Goal: Task Accomplishment & Management: Use online tool/utility

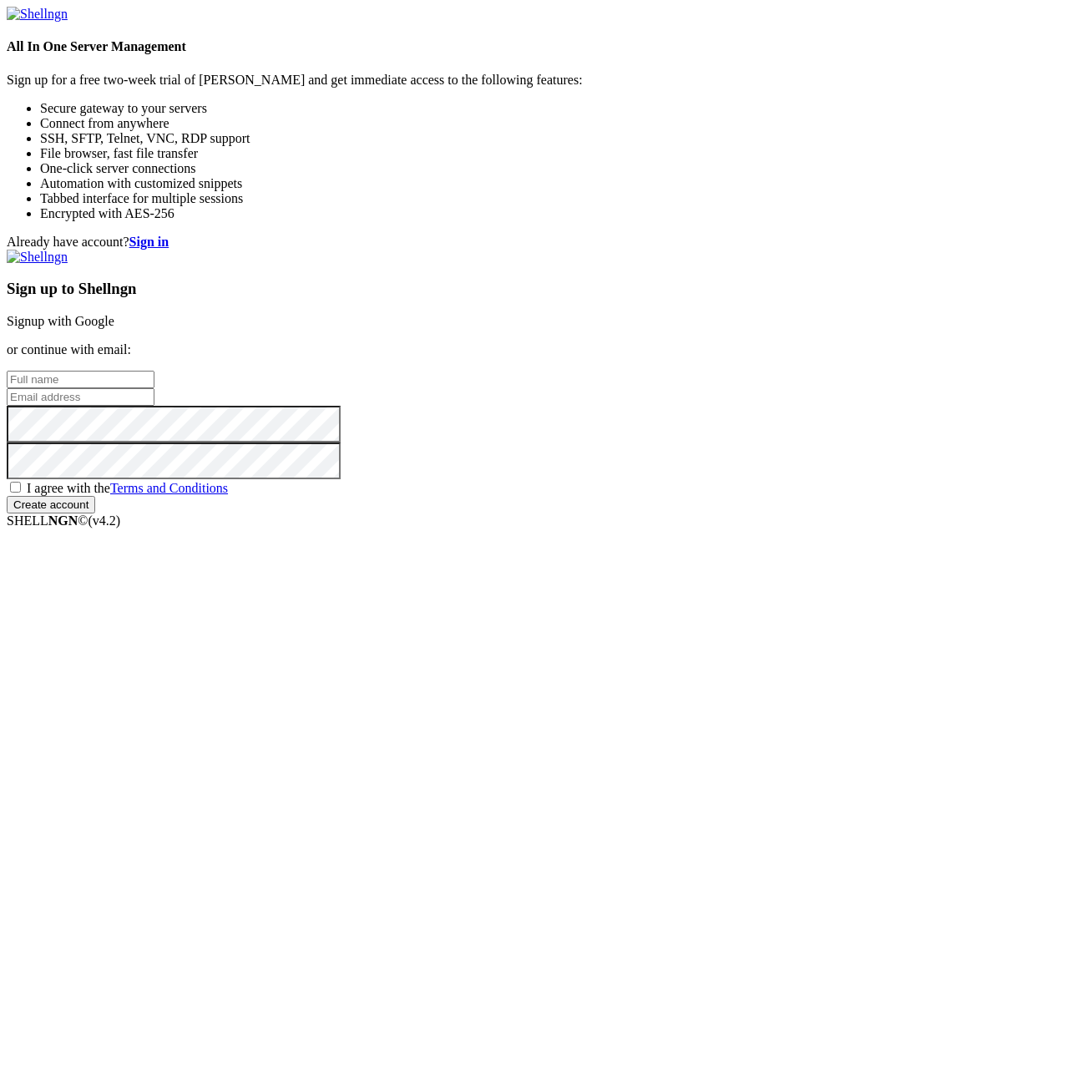
type input "[EMAIL_ADDRESS][DOMAIN_NAME]"
click at [154, 406] on input "[EMAIL_ADDRESS][DOMAIN_NAME]" at bounding box center [81, 397] width 148 height 18
click at [154, 388] on input "text" at bounding box center [81, 380] width 148 height 18
paste input "[EMAIL_ADDRESS][DOMAIN_NAME]"
type input "[EMAIL_ADDRESS][DOMAIN_NAME]"
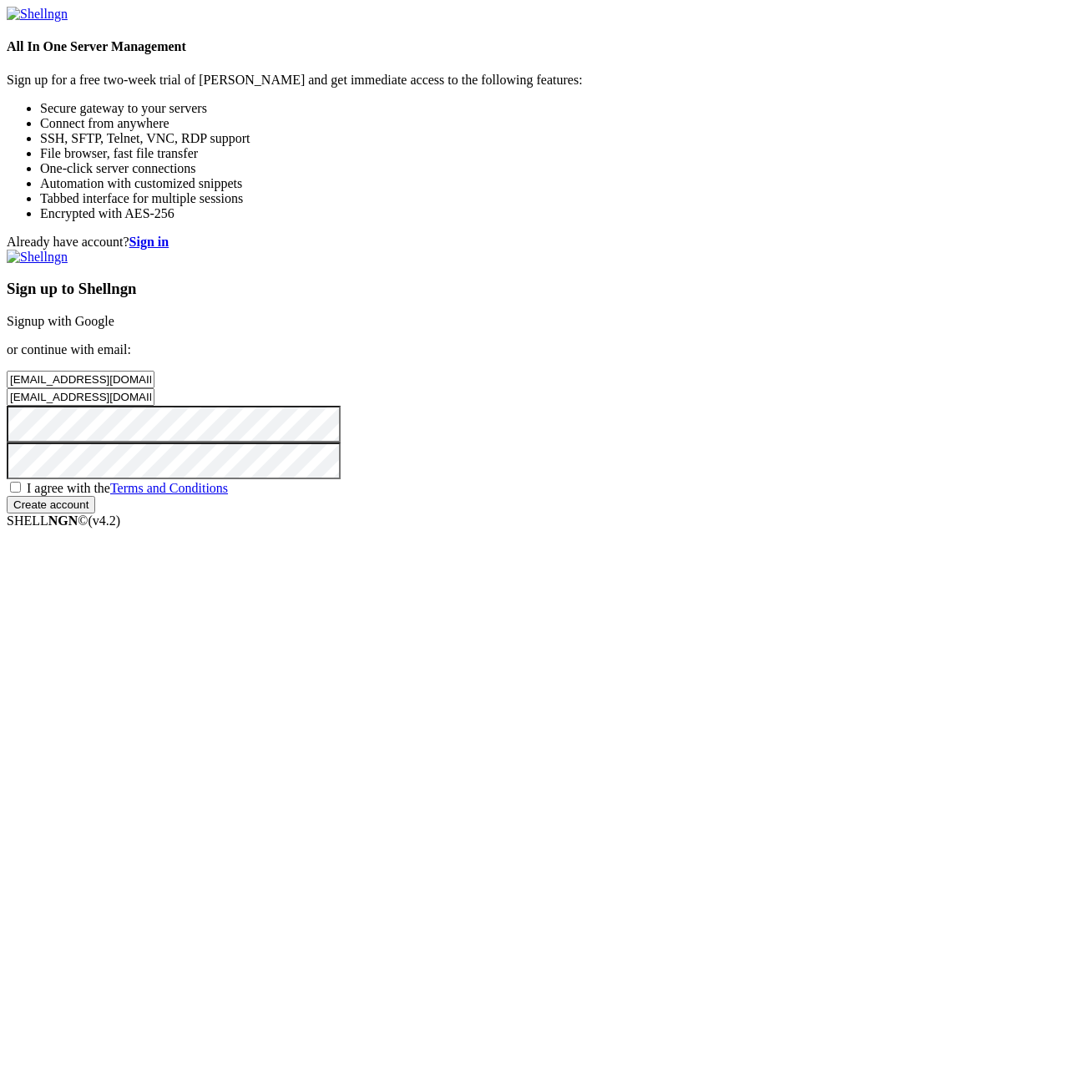
click at [154, 406] on input "[EMAIL_ADDRESS][DOMAIN_NAME]" at bounding box center [81, 397] width 148 height 18
paste input "kejiby5025@five"
type input "[EMAIL_ADDRESS][DOMAIN_NAME]"
drag, startPoint x: 604, startPoint y: 531, endPoint x: 519, endPoint y: 528, distance: 85.2
click at [519, 514] on div "Already have account? Sign in Sign up to Shellngn Signup with Google or continu…" at bounding box center [534, 374] width 1054 height 279
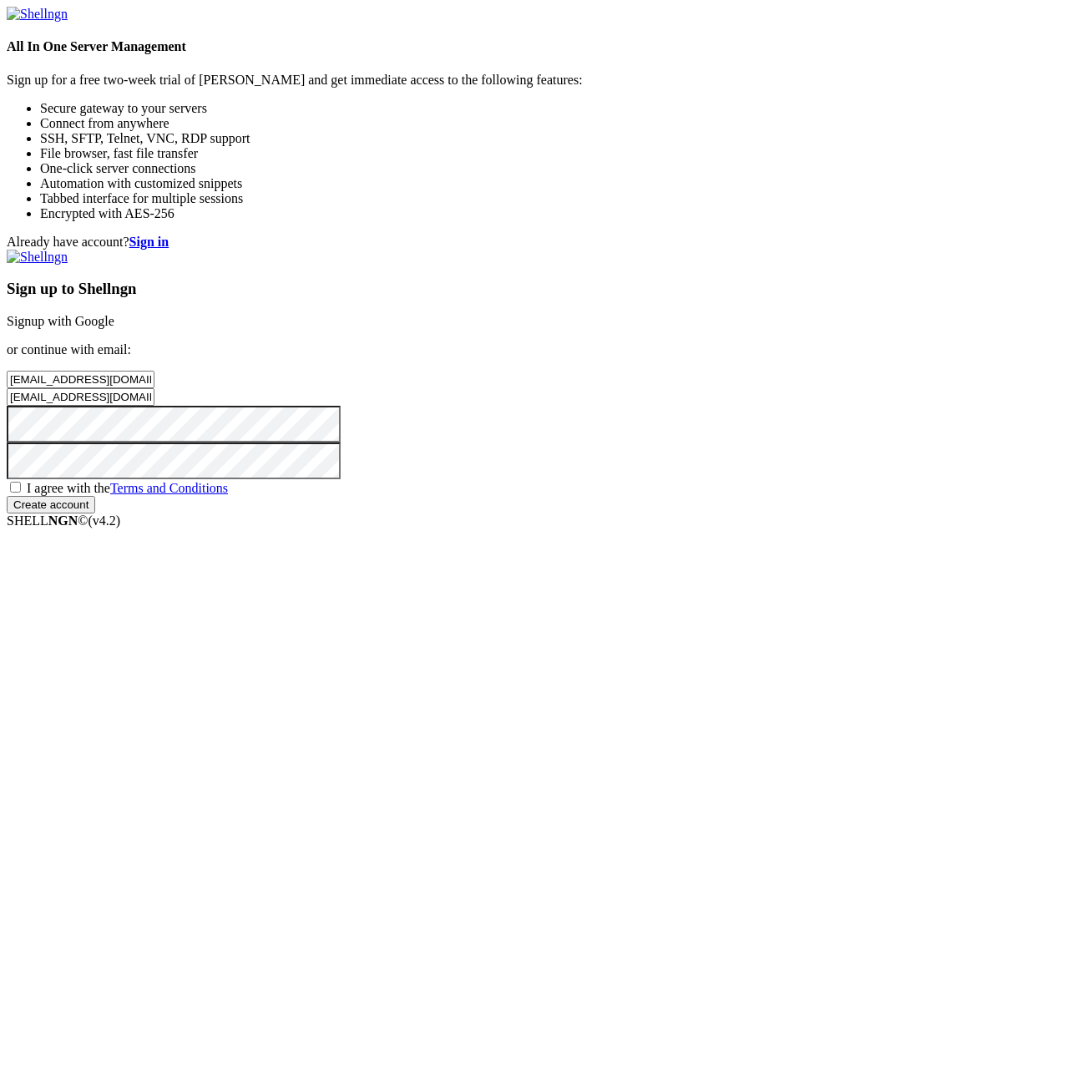
click at [228, 495] on span "I agree with the Terms and Conditions" at bounding box center [127, 488] width 201 height 14
click at [21, 493] on input "I agree with the Terms and Conditions" at bounding box center [15, 487] width 11 height 11
checkbox input "true"
drag, startPoint x: 599, startPoint y: 483, endPoint x: 765, endPoint y: 487, distance: 166.2
click at [154, 388] on input "[EMAIL_ADDRESS][DOMAIN_NAME]" at bounding box center [81, 380] width 148 height 18
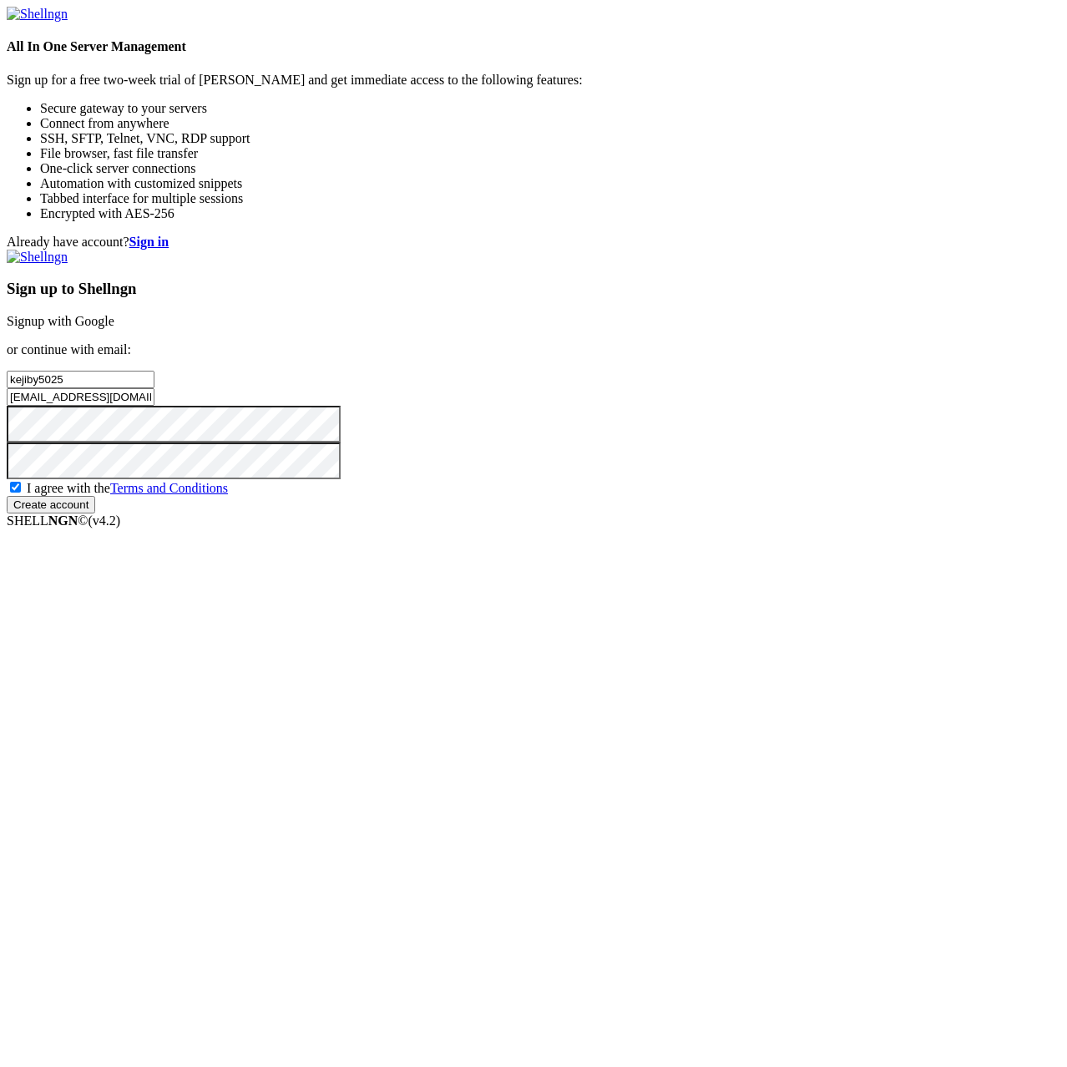
type input "kejiby5025"
click at [376, 514] on div "Already have account? Sign in Sign up to Shellngn Signup with Google or continu…" at bounding box center [534, 374] width 1054 height 279
drag, startPoint x: 604, startPoint y: 529, endPoint x: 503, endPoint y: 529, distance: 100.2
click at [503, 514] on div "Already have account? Sign in Sign up to Shellngn Signup with Google or continu…" at bounding box center [534, 374] width 1054 height 279
click at [95, 514] on input "Create account" at bounding box center [51, 505] width 89 height 18
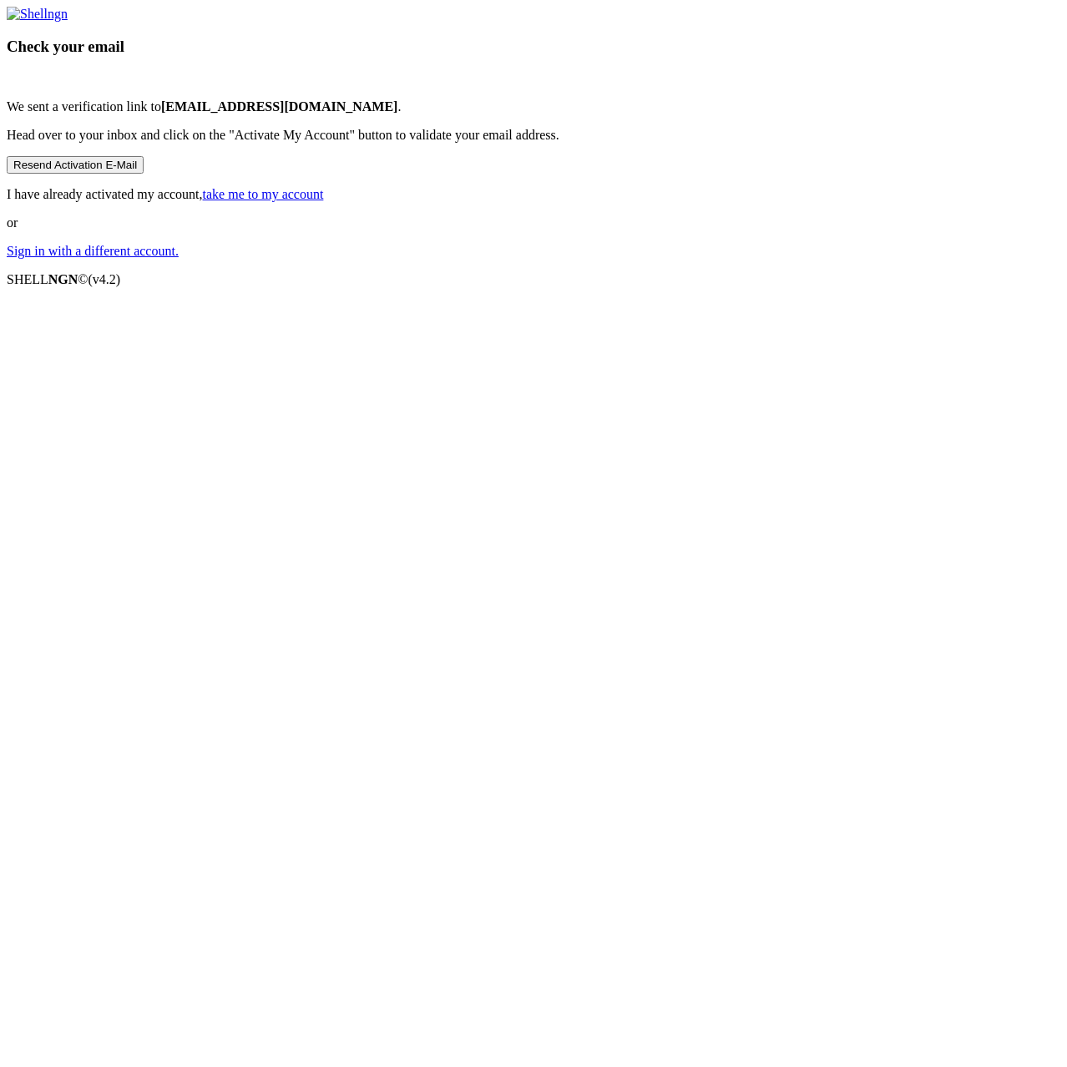
drag, startPoint x: 257, startPoint y: 339, endPoint x: 429, endPoint y: 553, distance: 274.4
click at [261, 259] on div "Check your email We sent a verification link to kejiby5025@fivermail.com . Head…" at bounding box center [534, 133] width 1054 height 252
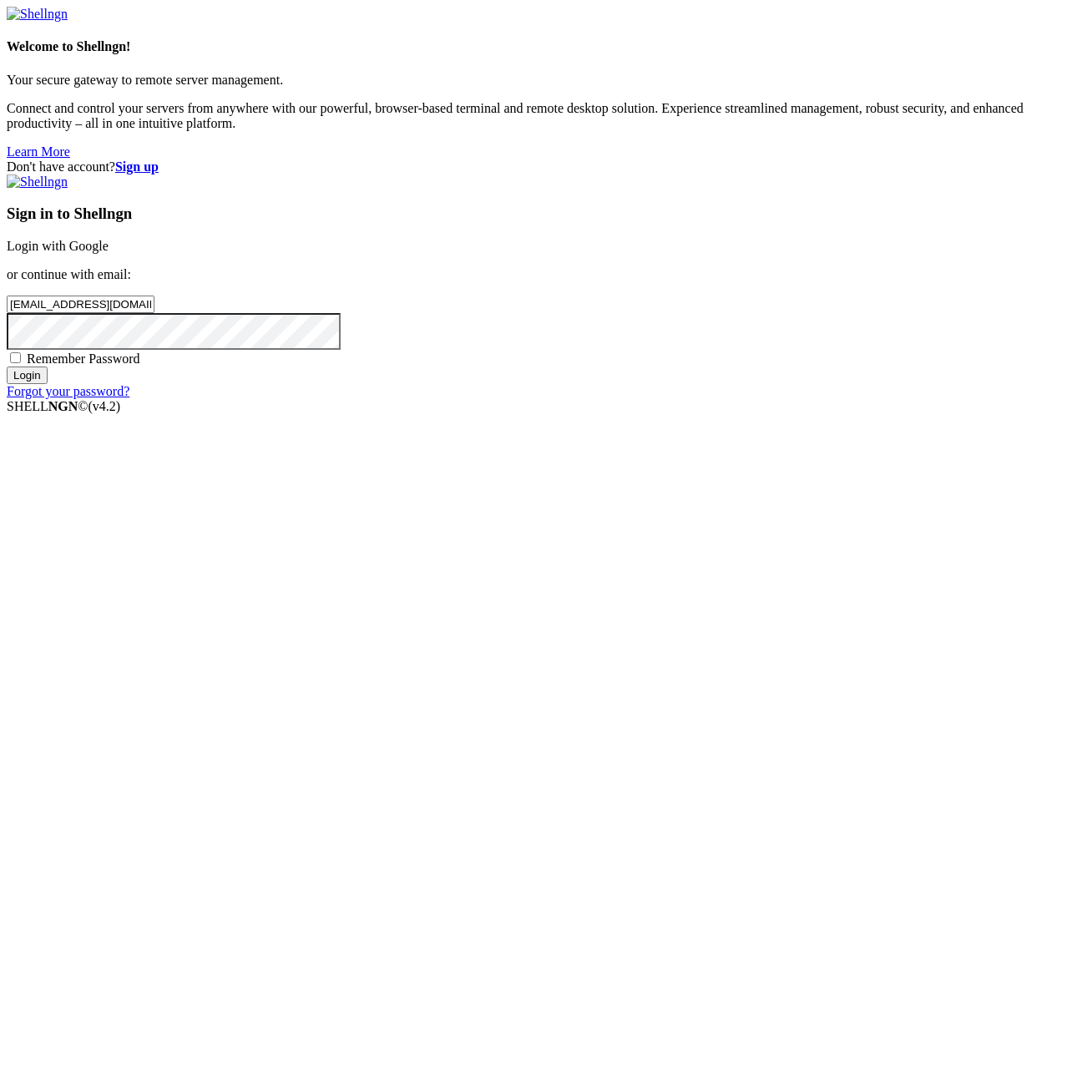
click at [154, 313] on input "[EMAIL_ADDRESS][DOMAIN_NAME]" at bounding box center [81, 305] width 148 height 18
paste input "kejiby5025@five"
drag, startPoint x: 604, startPoint y: 520, endPoint x: 493, endPoint y: 520, distance: 110.2
click at [493, 399] on div "Don't have account? Sign up Sign in to Shellngn Login with Google or continue w…" at bounding box center [534, 279] width 1054 height 240
type input "[EMAIL_ADDRESS][DOMAIN_NAME]"
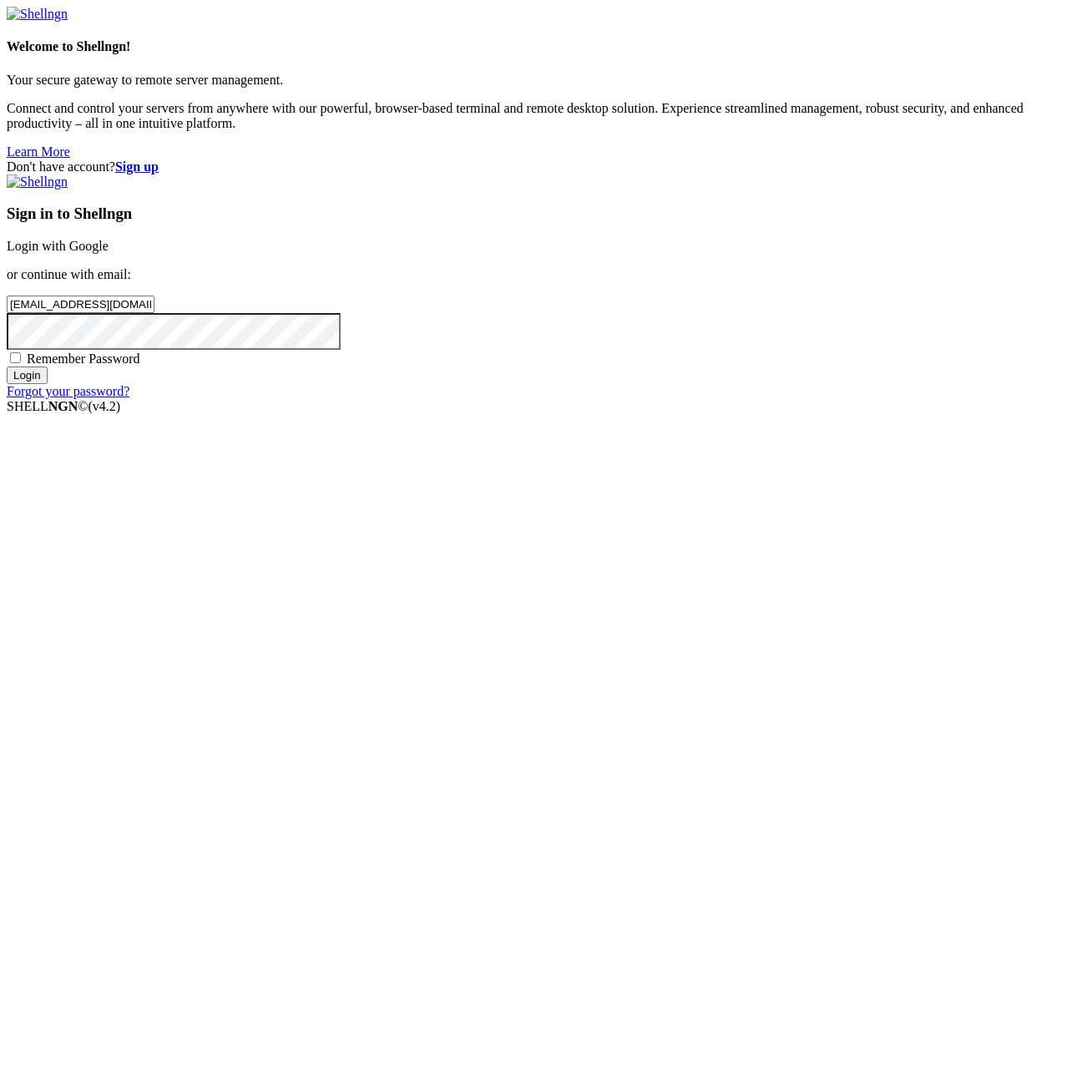
click at [140, 366] on span "Remember Password" at bounding box center [84, 359] width 114 height 14
click at [21, 363] on input "Remember Password" at bounding box center [15, 357] width 11 height 11
checkbox input "true"
click at [48, 384] on input "Login" at bounding box center [27, 376] width 41 height 18
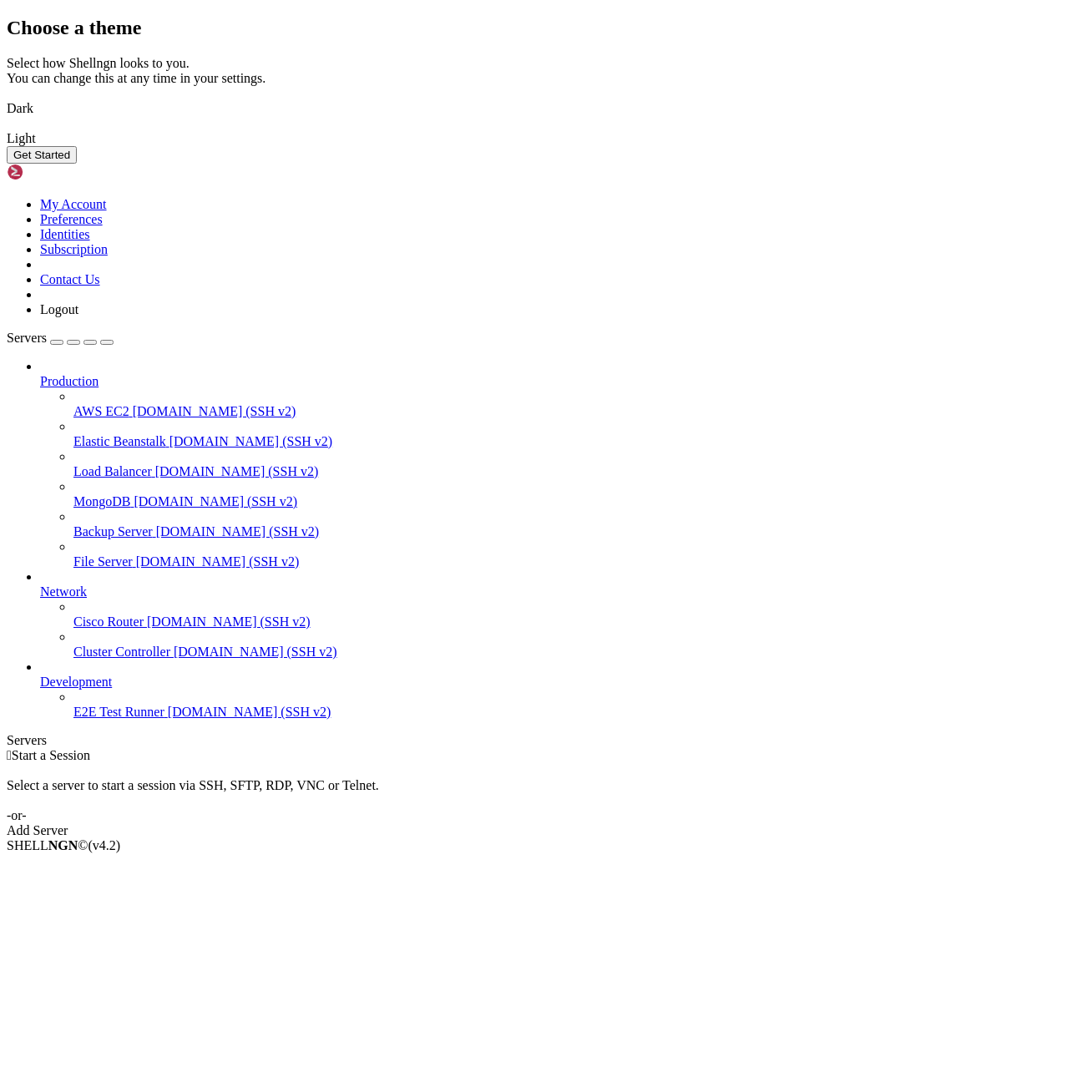
click at [7, 98] on img at bounding box center [7, 98] width 0 height 0
click at [77, 164] on button "Get Started" at bounding box center [42, 155] width 70 height 18
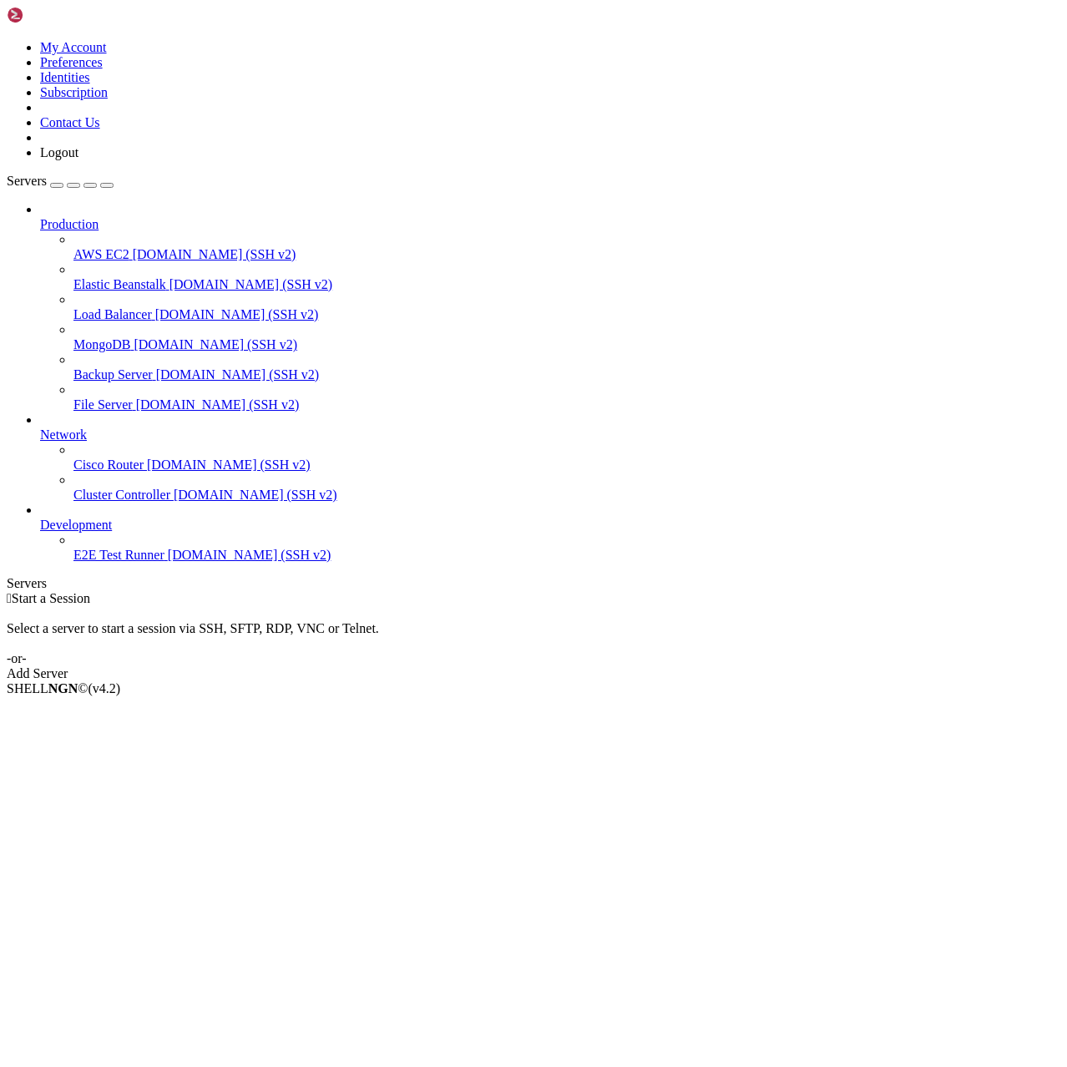
click at [613, 666] on link "Add Server" at bounding box center [534, 673] width 1054 height 15
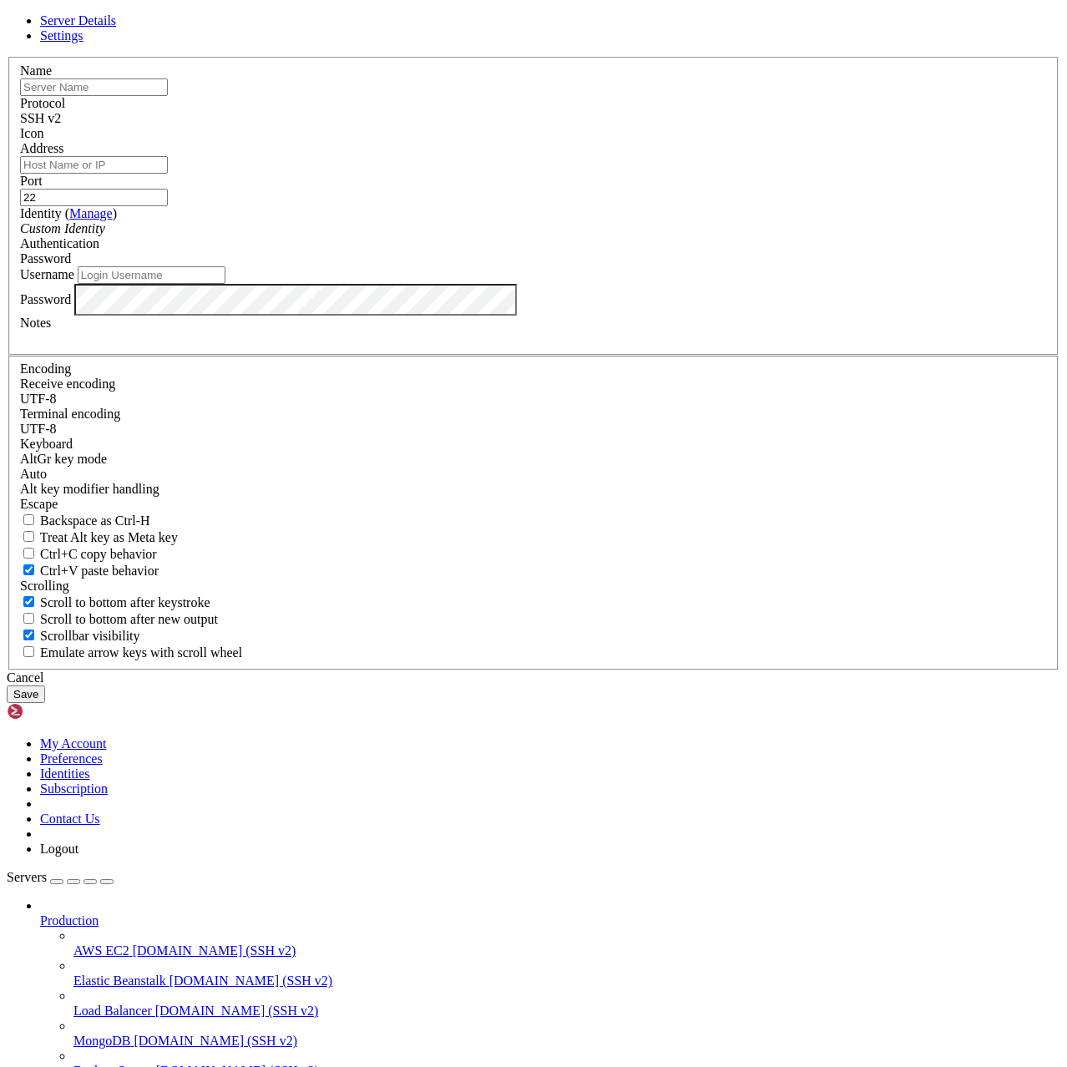
click at [225, 284] on input "Username" at bounding box center [152, 275] width 148 height 18
type input "root"
click at [168, 96] on input "text" at bounding box center [94, 87] width 148 height 18
paste input "[TECHNICAL_ID]"
type input "[TECHNICAL_ID]"
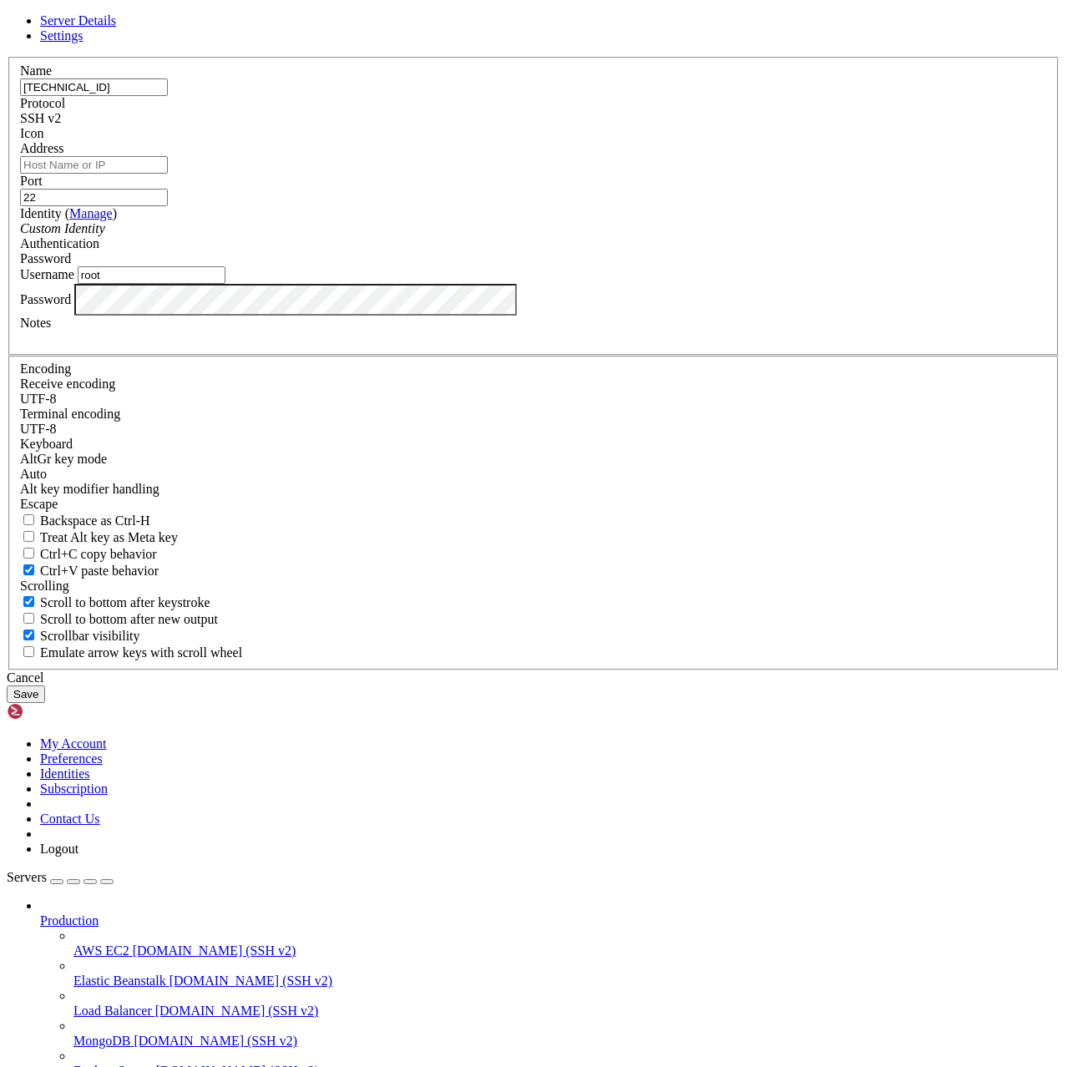
click at [168, 174] on input "Address" at bounding box center [94, 165] width 148 height 18
paste input "[TECHNICAL_ID]"
type input "[TECHNICAL_ID]"
click at [168, 96] on input "[TECHNICAL_ID]" at bounding box center [94, 87] width 148 height 18
type input "1"
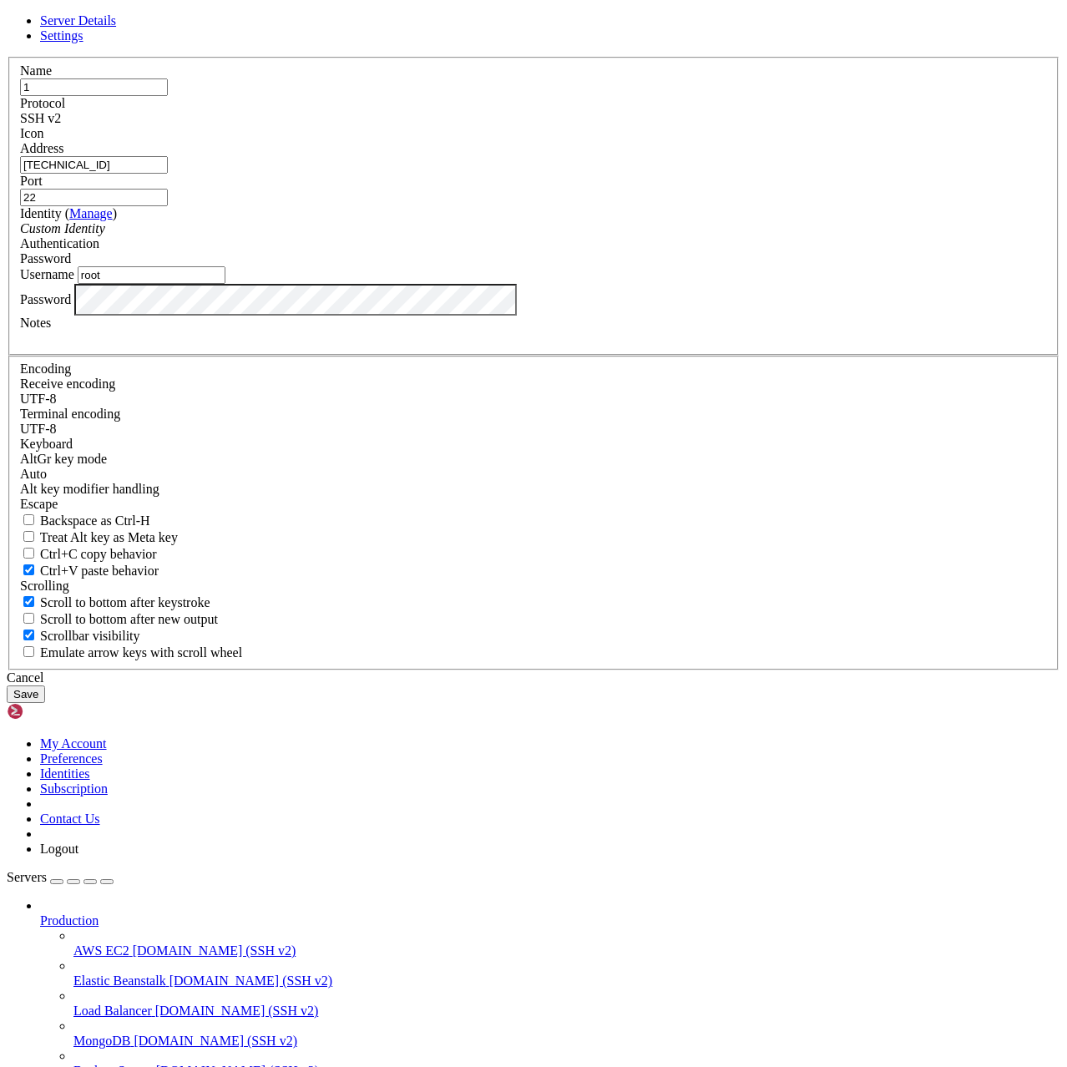
click at [45, 703] on button "Save" at bounding box center [26, 695] width 38 height 18
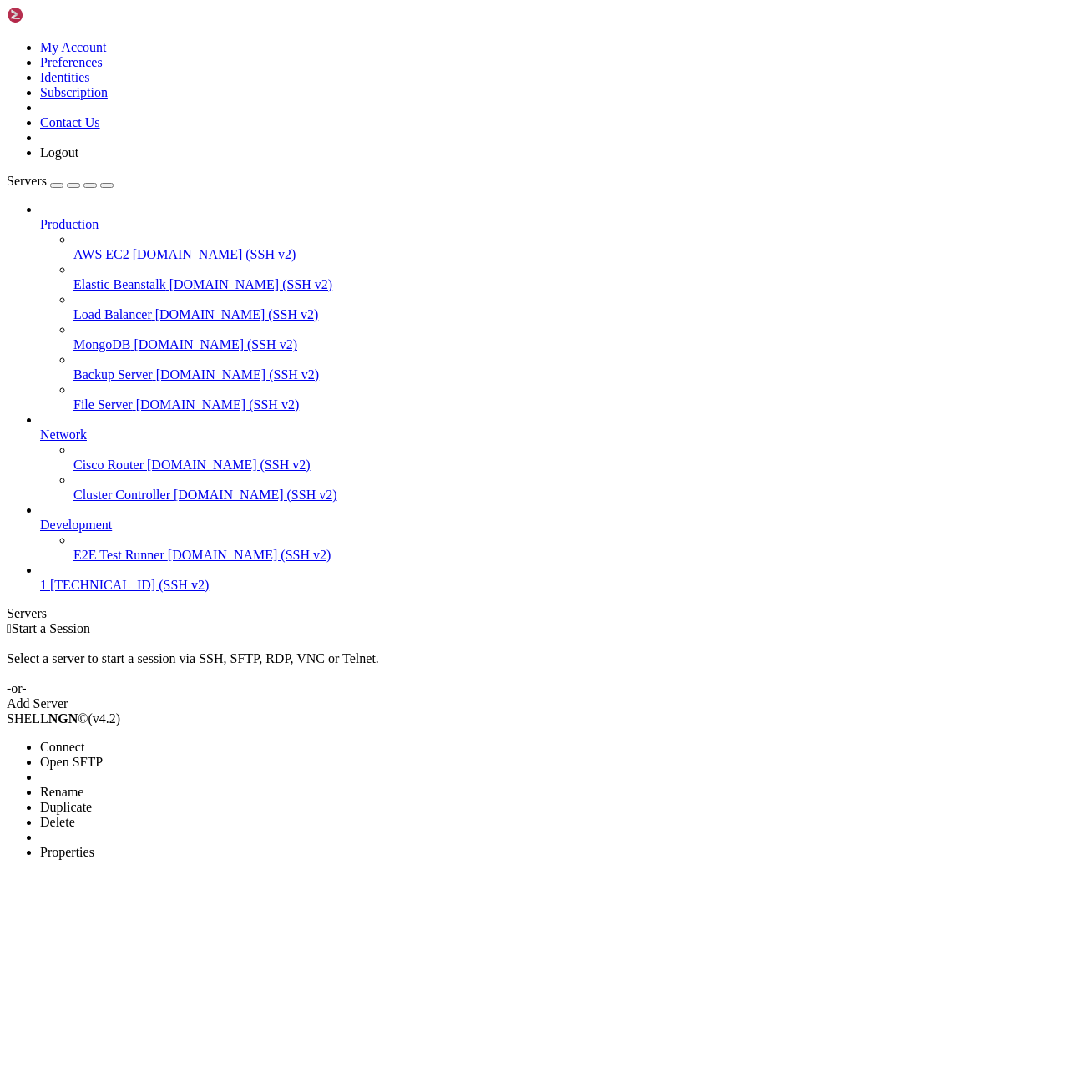
click at [192, 740] on li "Connect" at bounding box center [116, 747] width 152 height 15
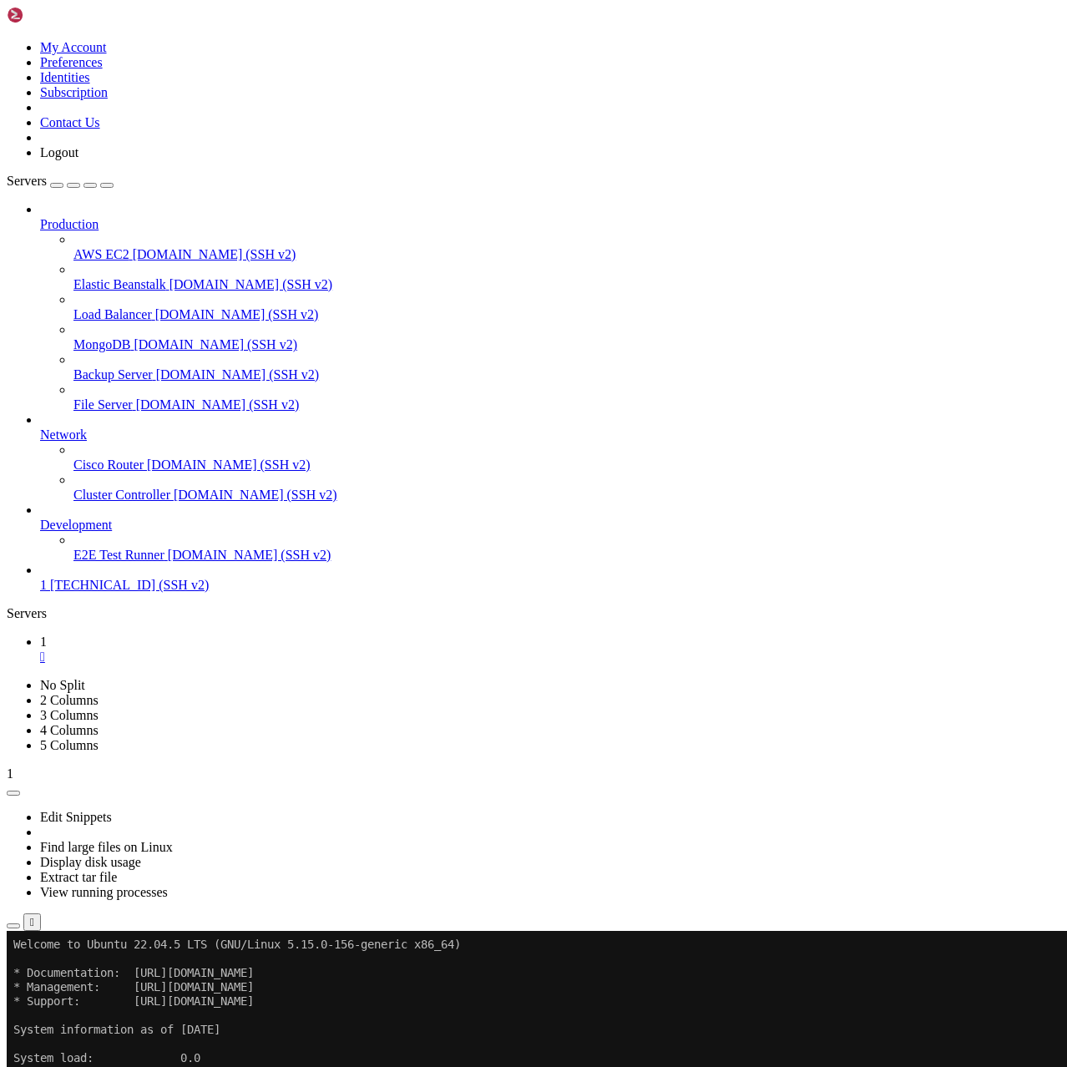
drag, startPoint x: 221, startPoint y: 1531, endPoint x: 224, endPoint y: 1482, distance: 48.5
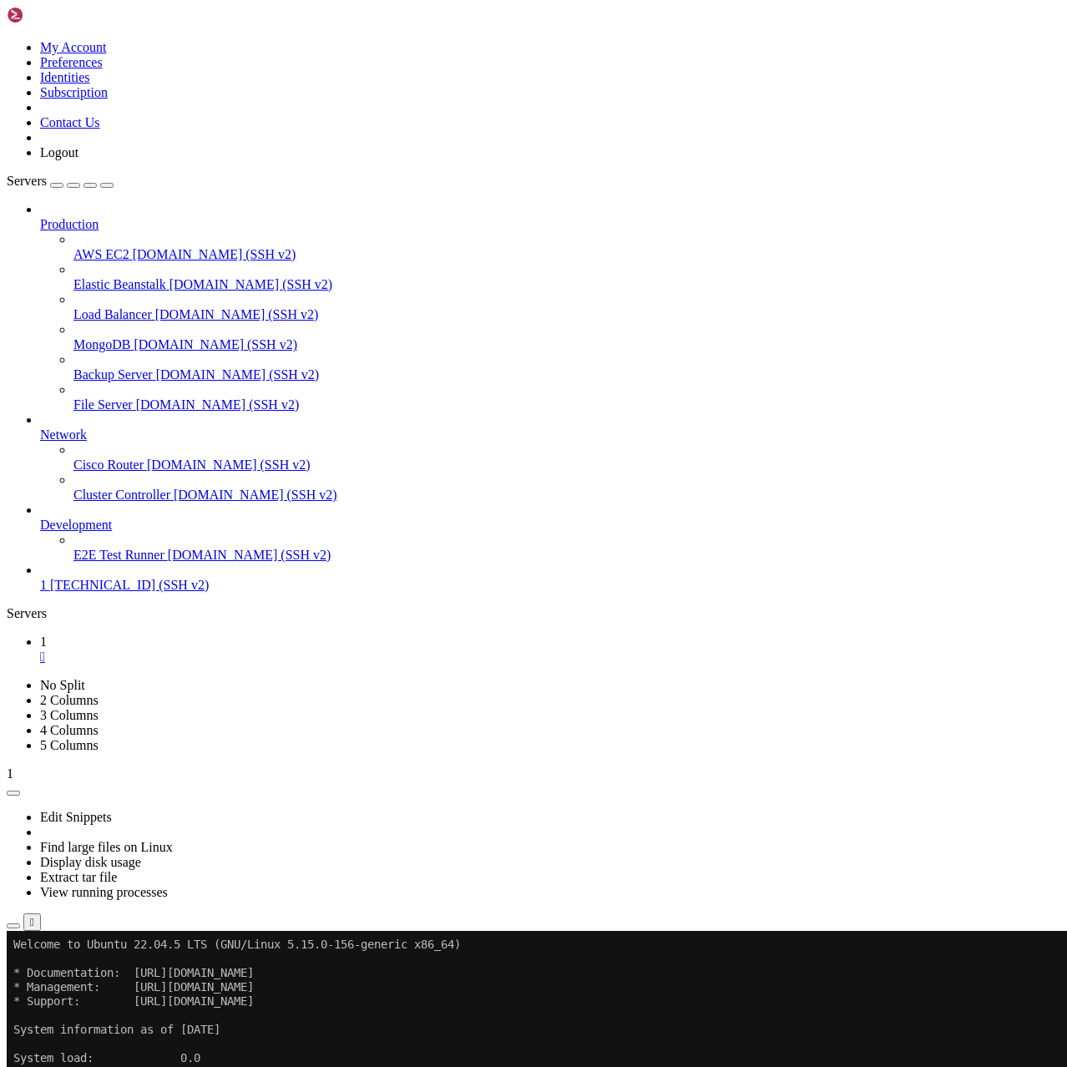
click at [256, 650] on div "" at bounding box center [550, 657] width 1020 height 15
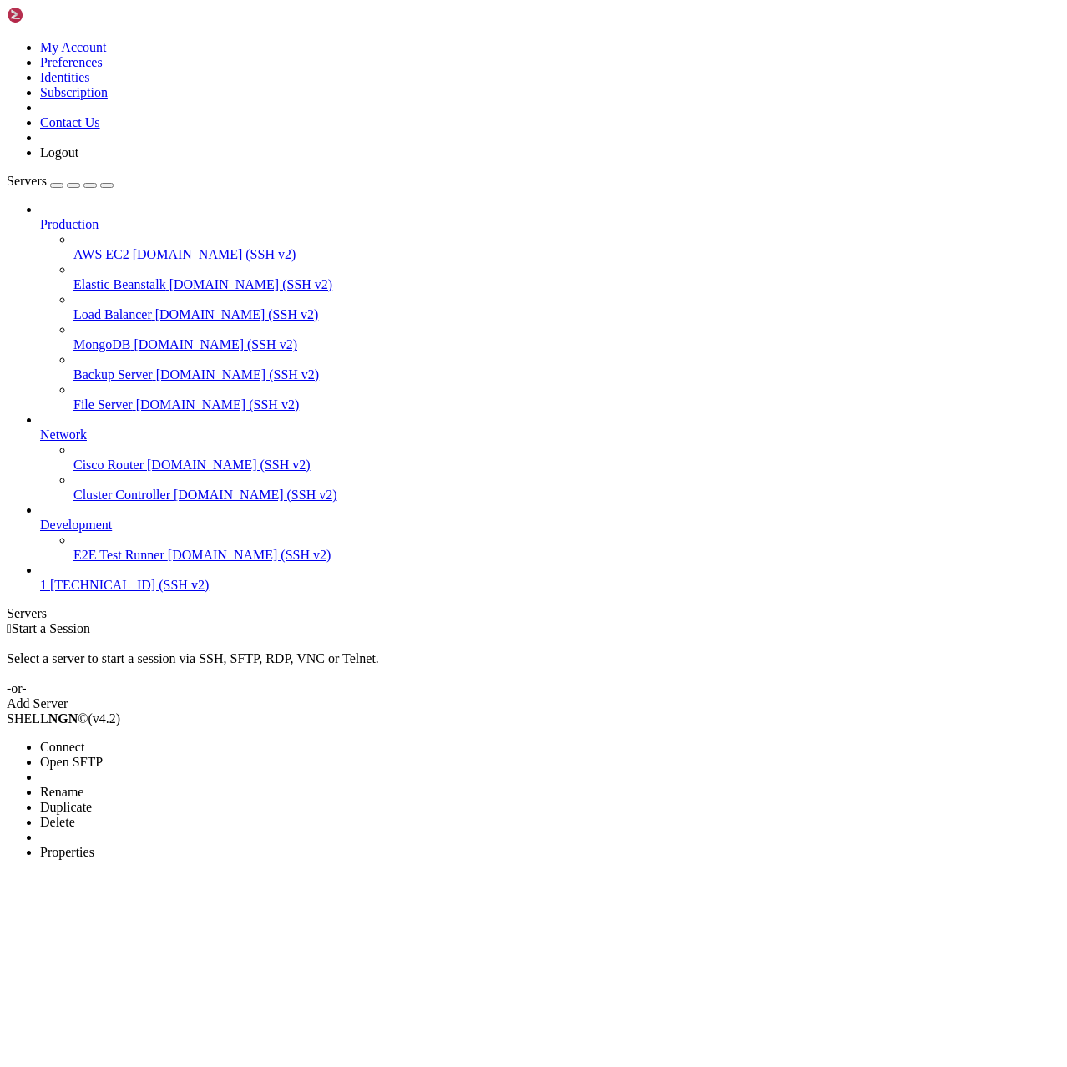
click at [175, 740] on li "Connect" at bounding box center [116, 747] width 152 height 15
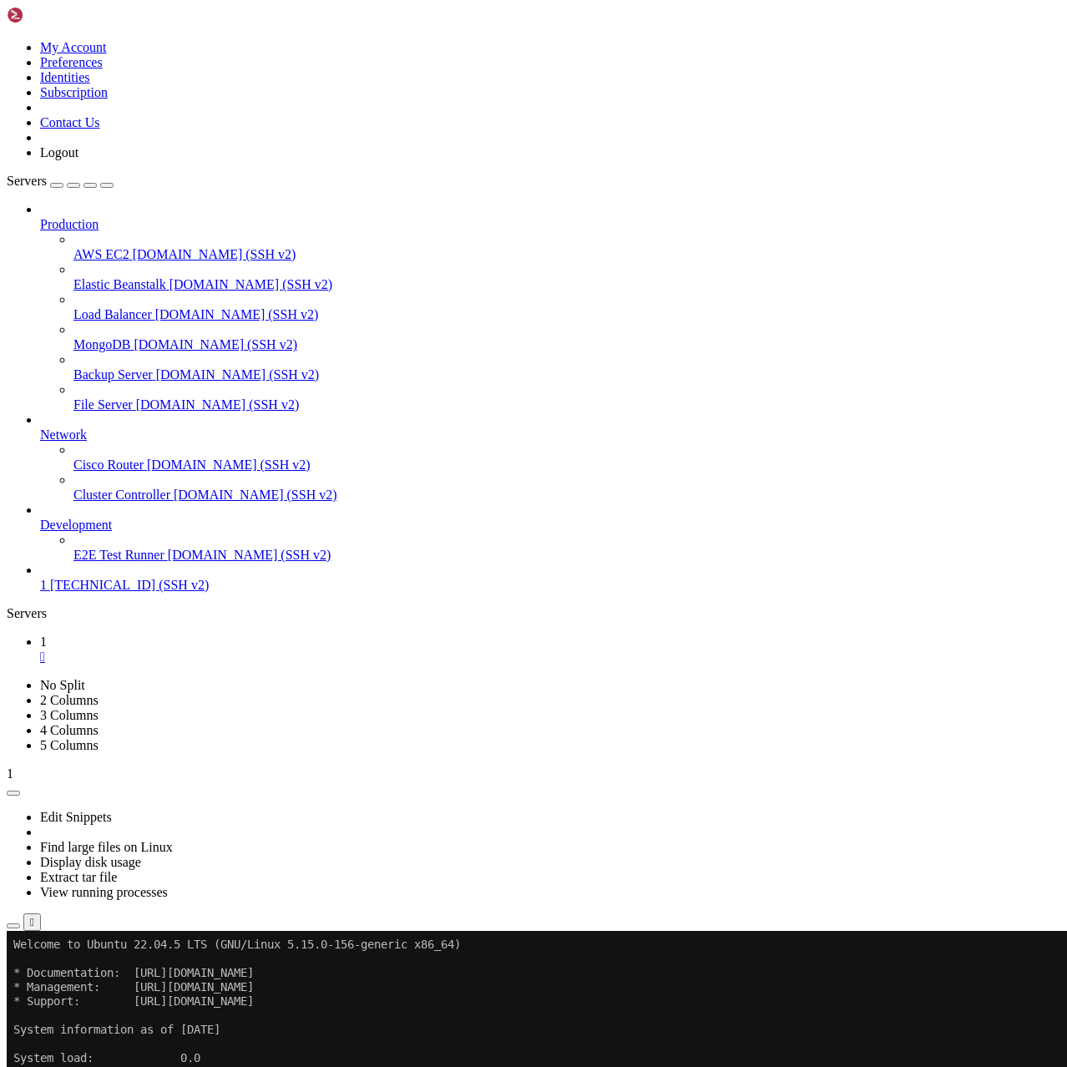
scroll to position [8, 2]
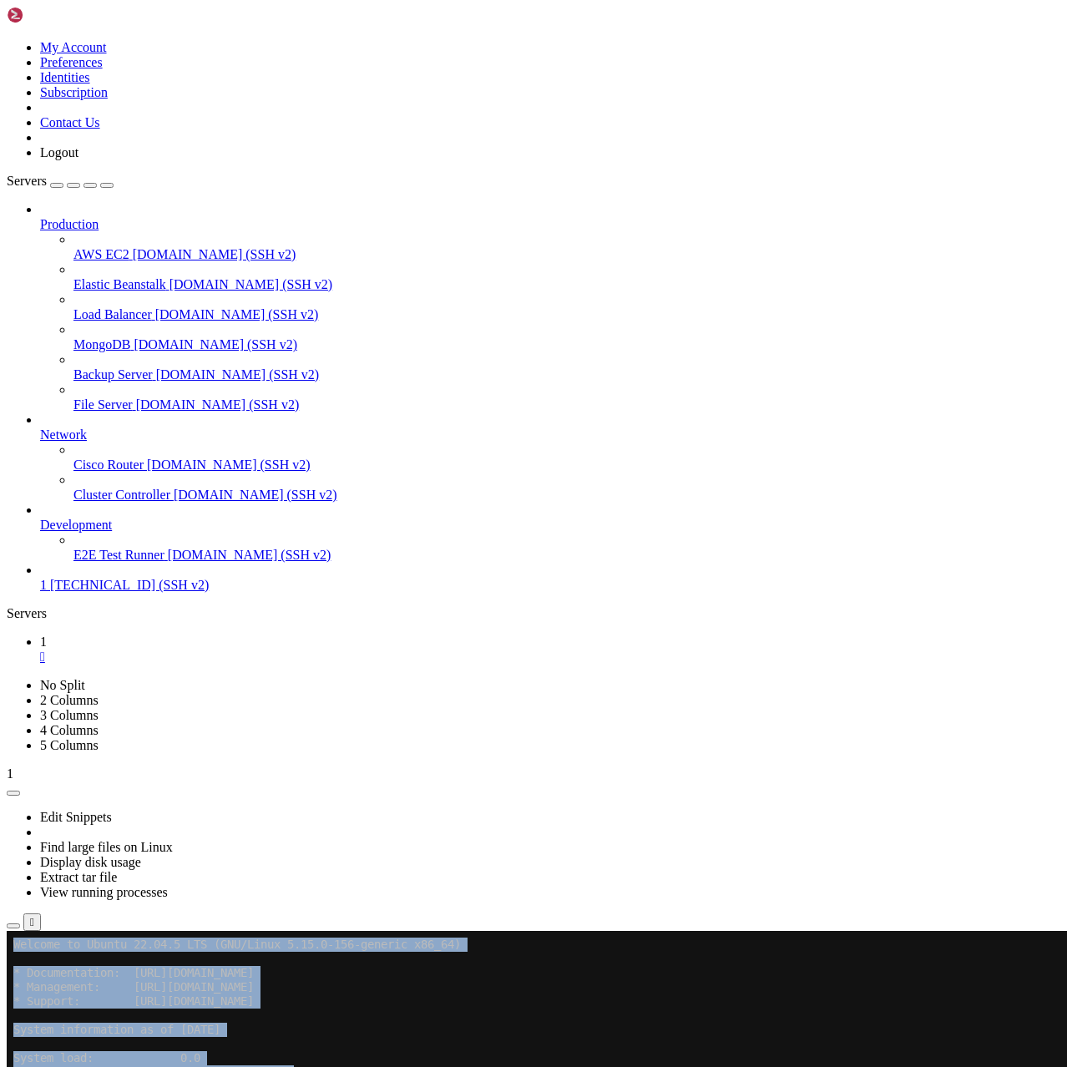
drag, startPoint x: 395, startPoint y: 1571, endPoint x: -2, endPoint y: 1569, distance: 396.6
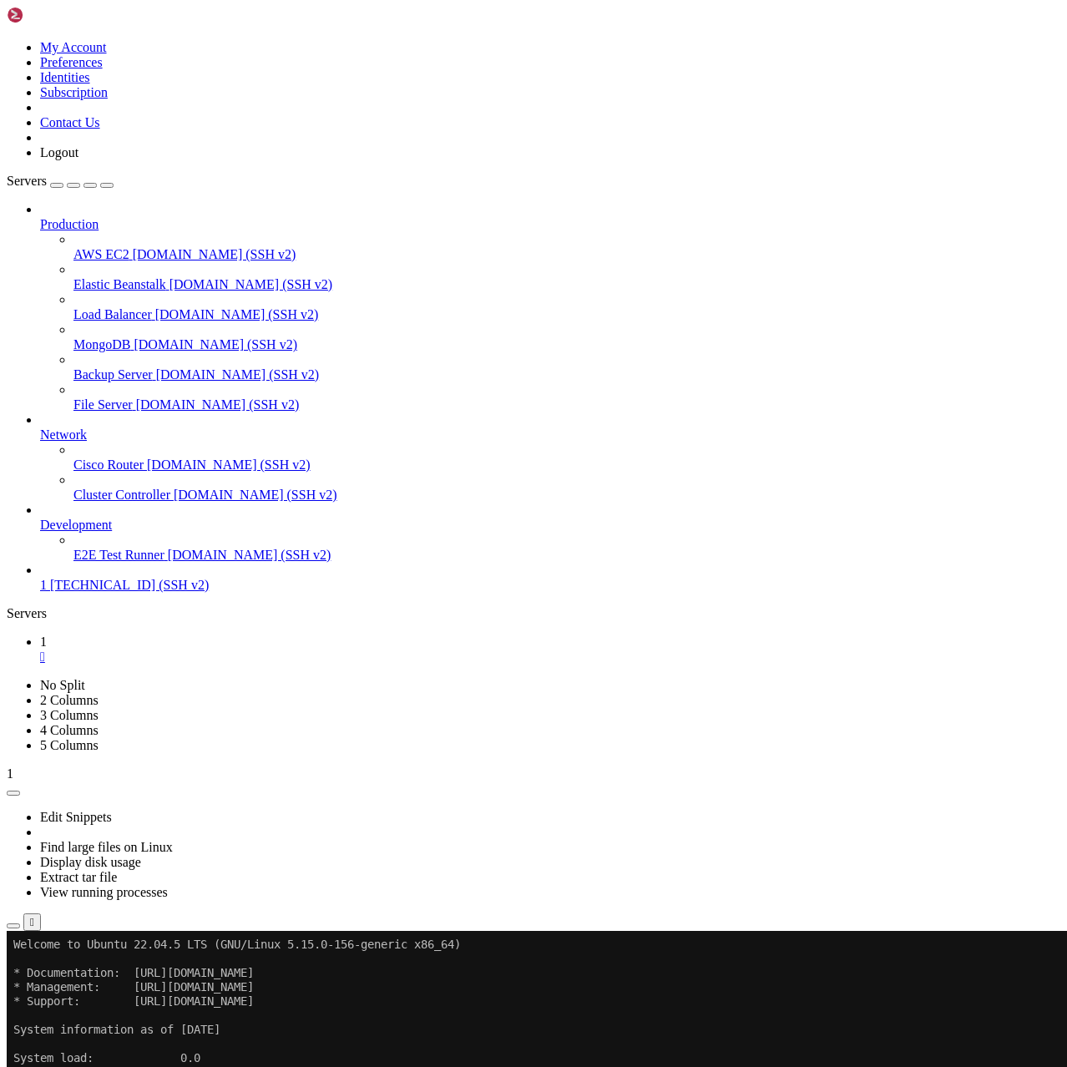
scroll to position [114, 0]
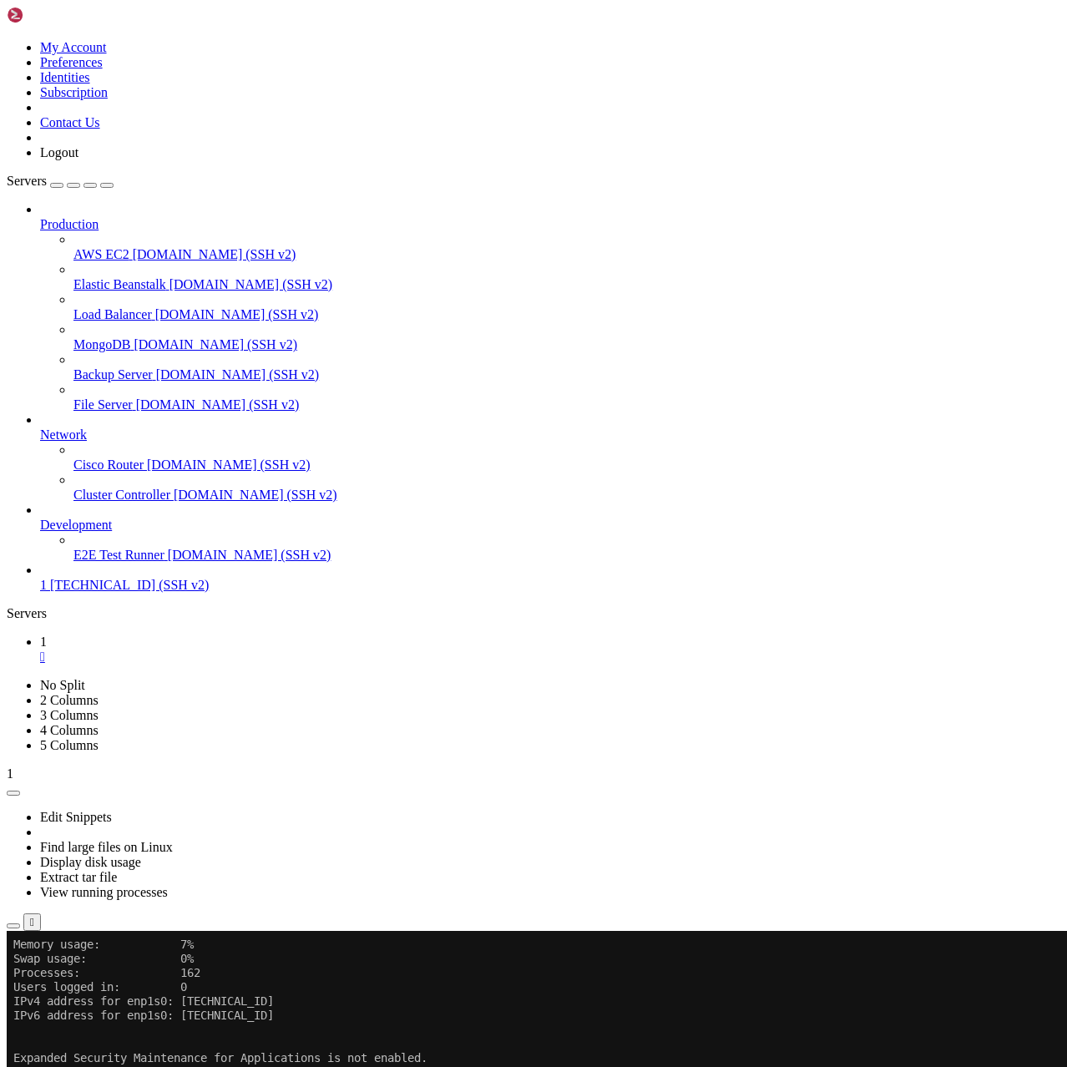
scroll to position [142, 0]
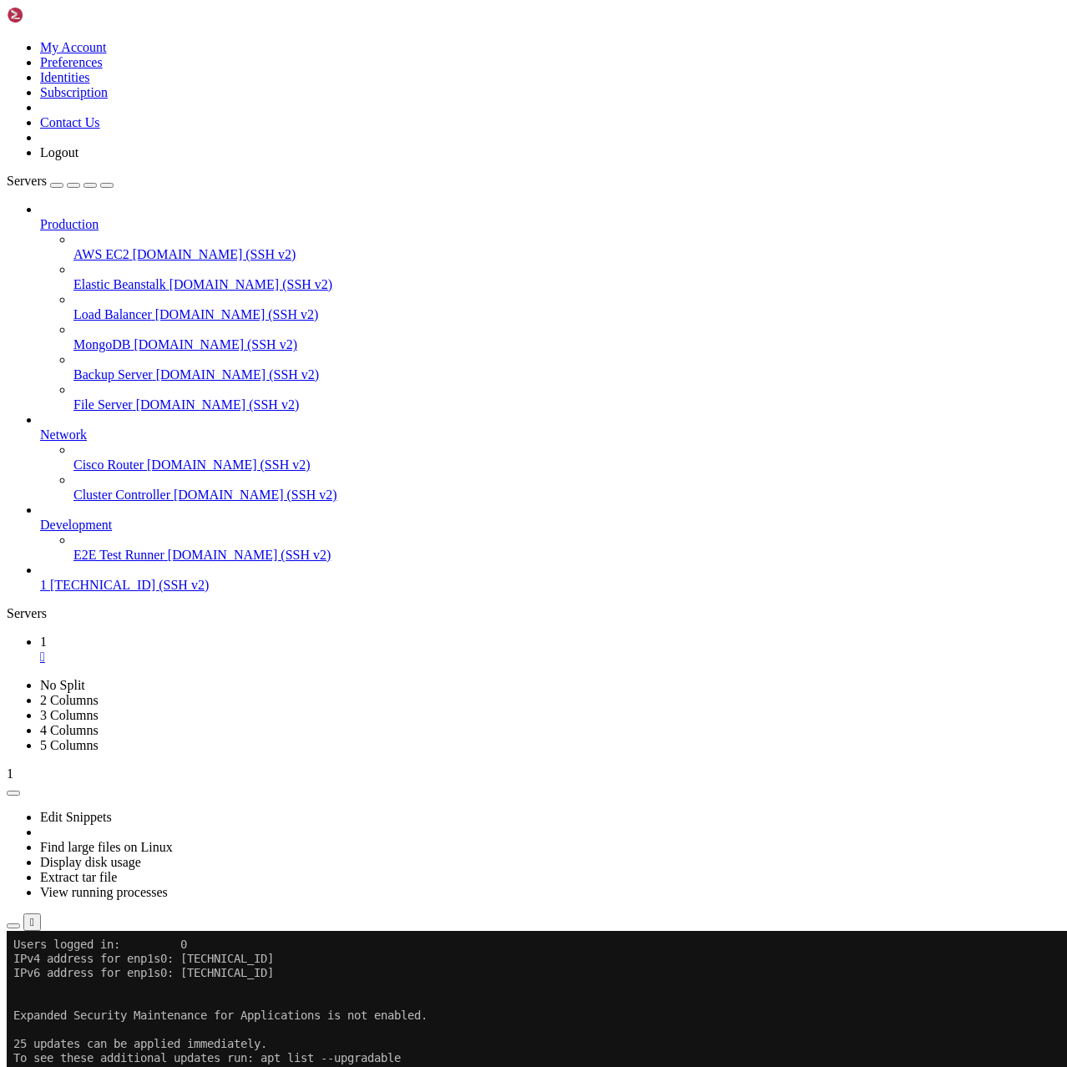
scroll to position [185, 0]
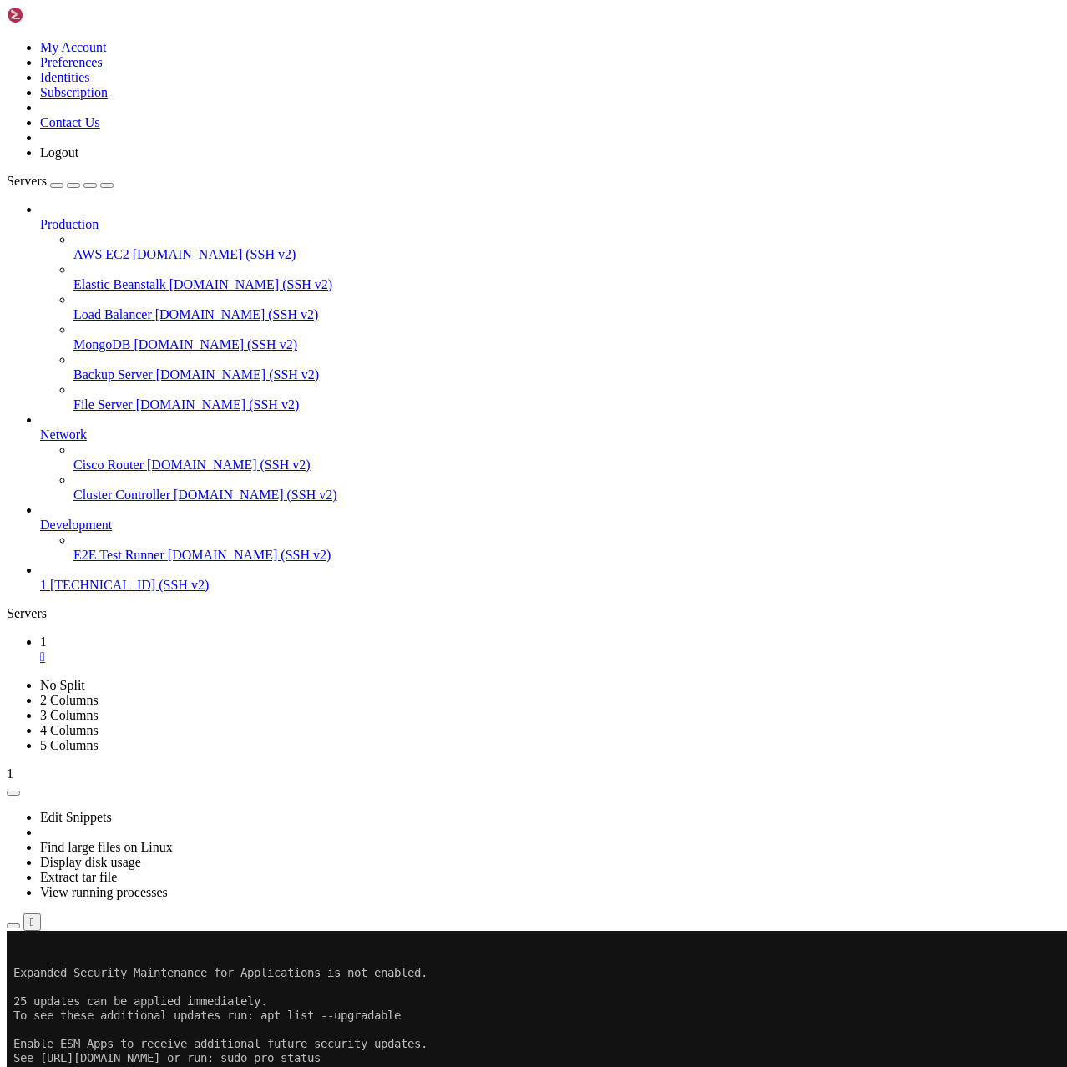
scroll to position [227, 0]
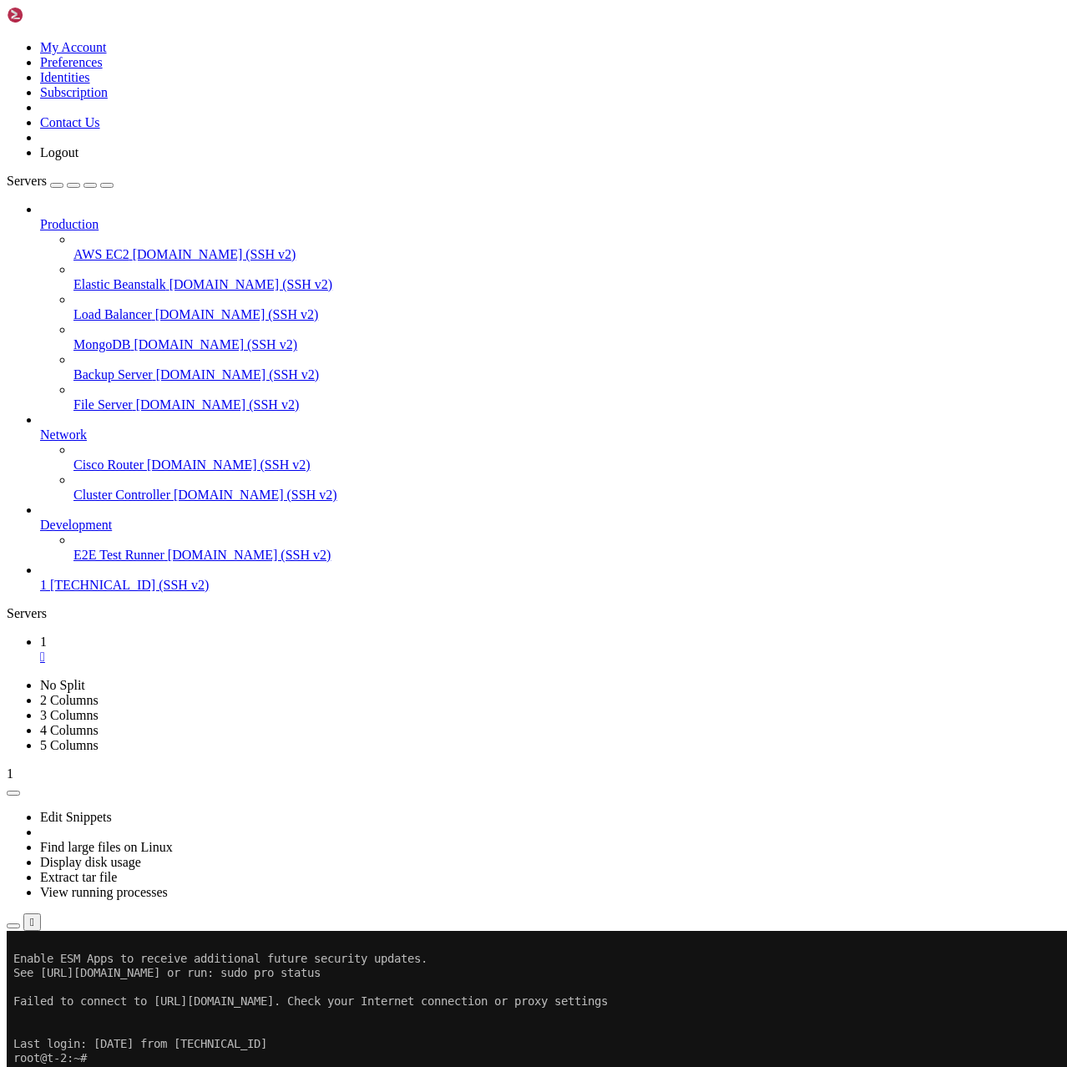
scroll to position [312, 0]
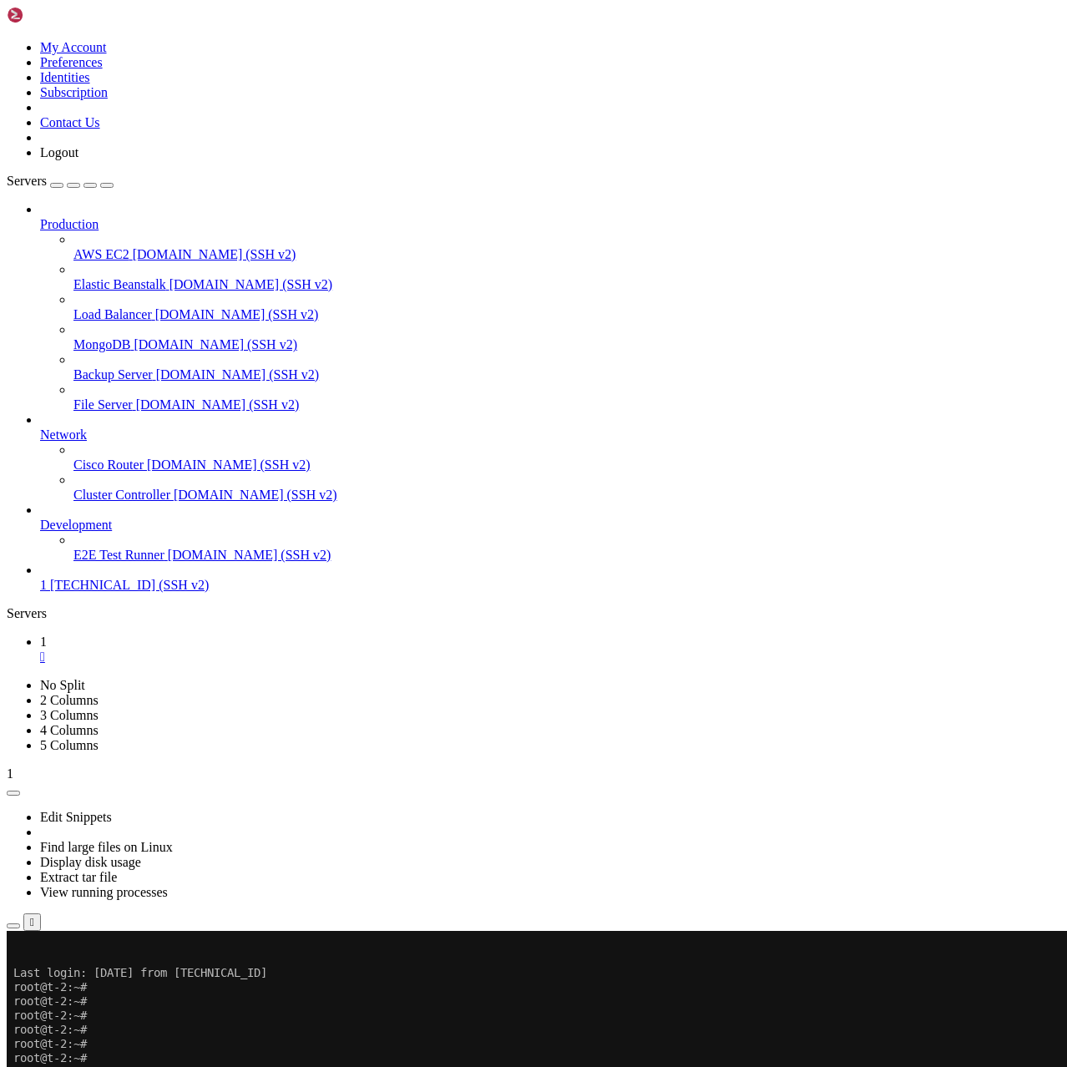
scroll to position [412, 0]
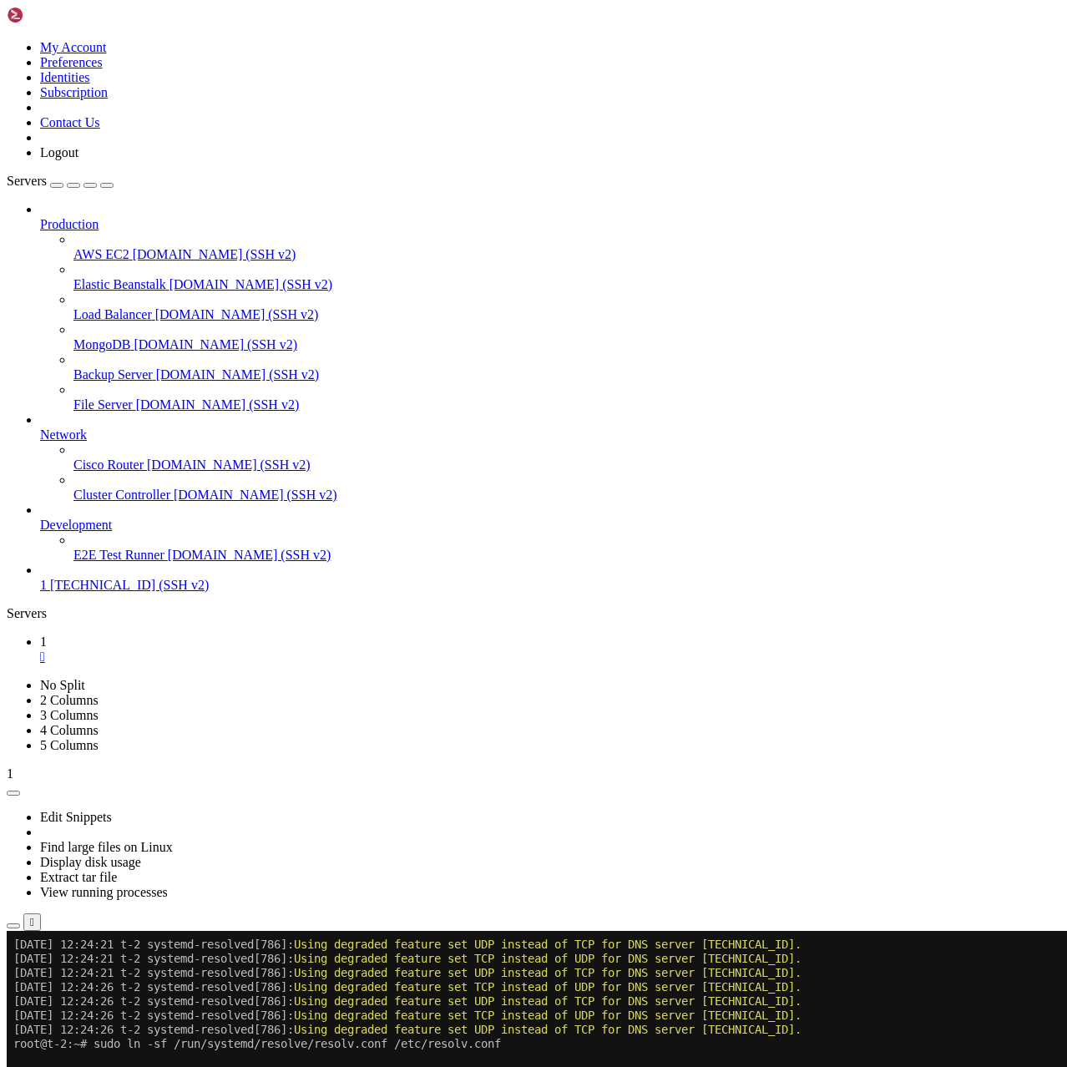
scroll to position [965, 0]
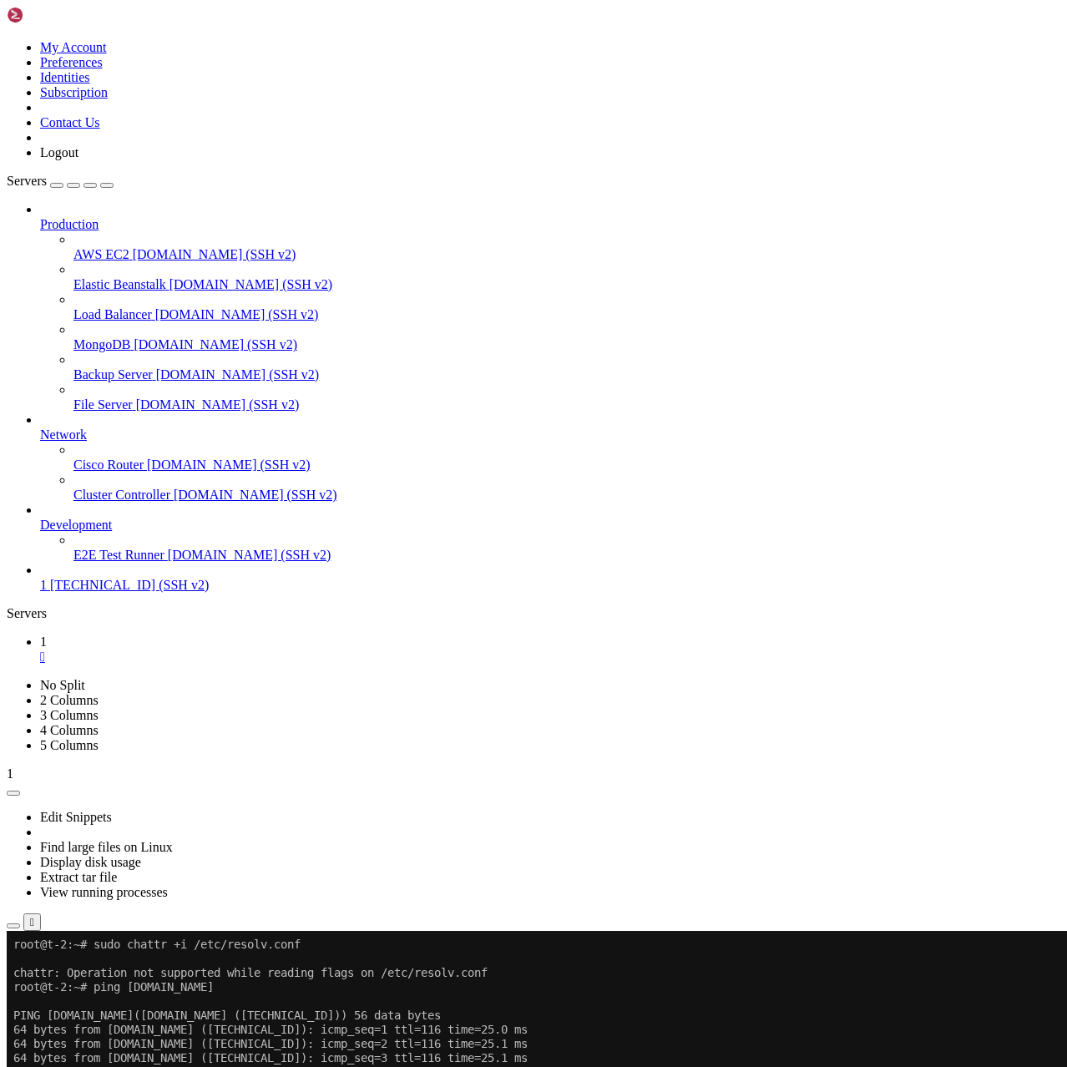
scroll to position [1363, 0]
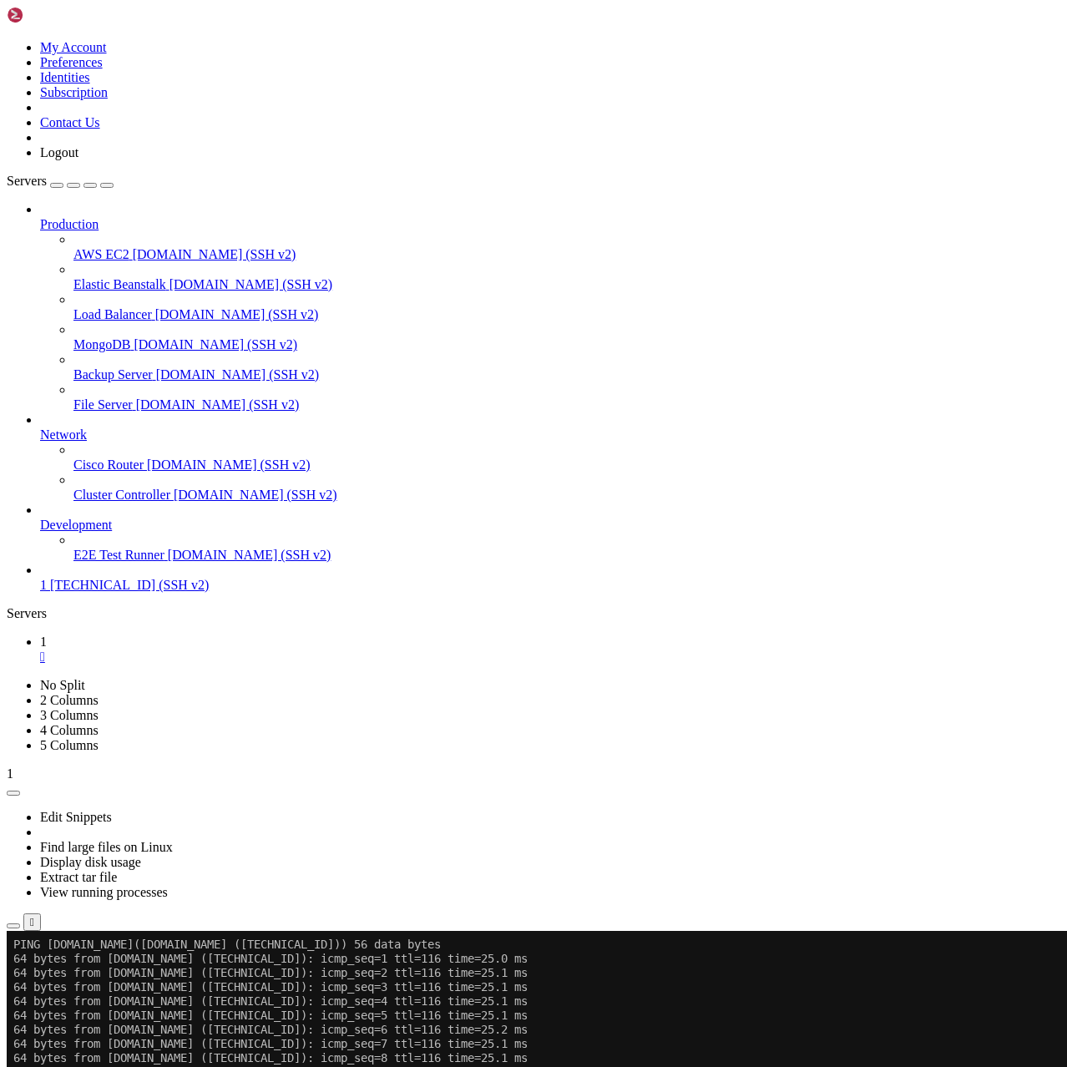
drag, startPoint x: 260, startPoint y: 1619, endPoint x: 167, endPoint y: 1596, distance: 95.6
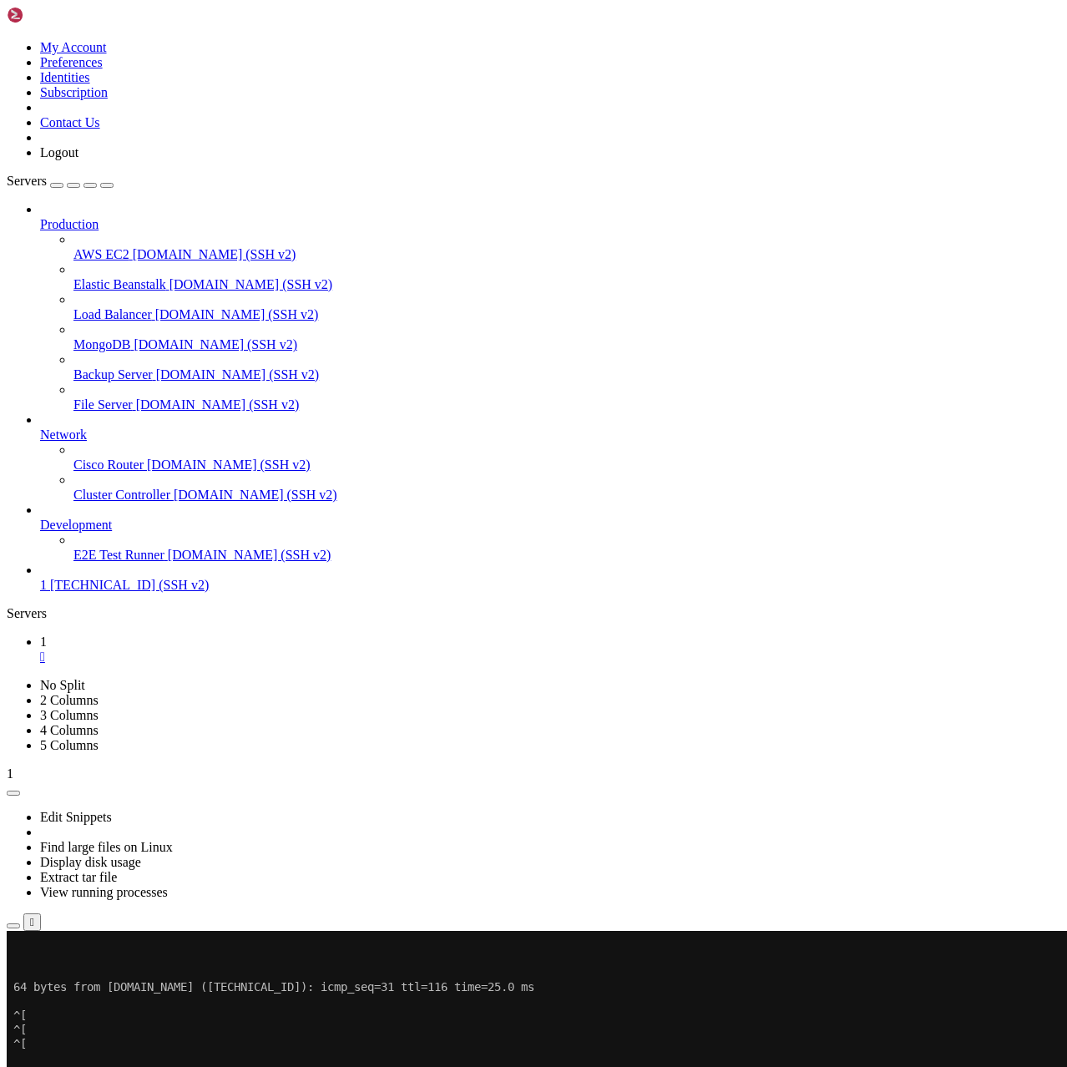
scroll to position [1973, 0]
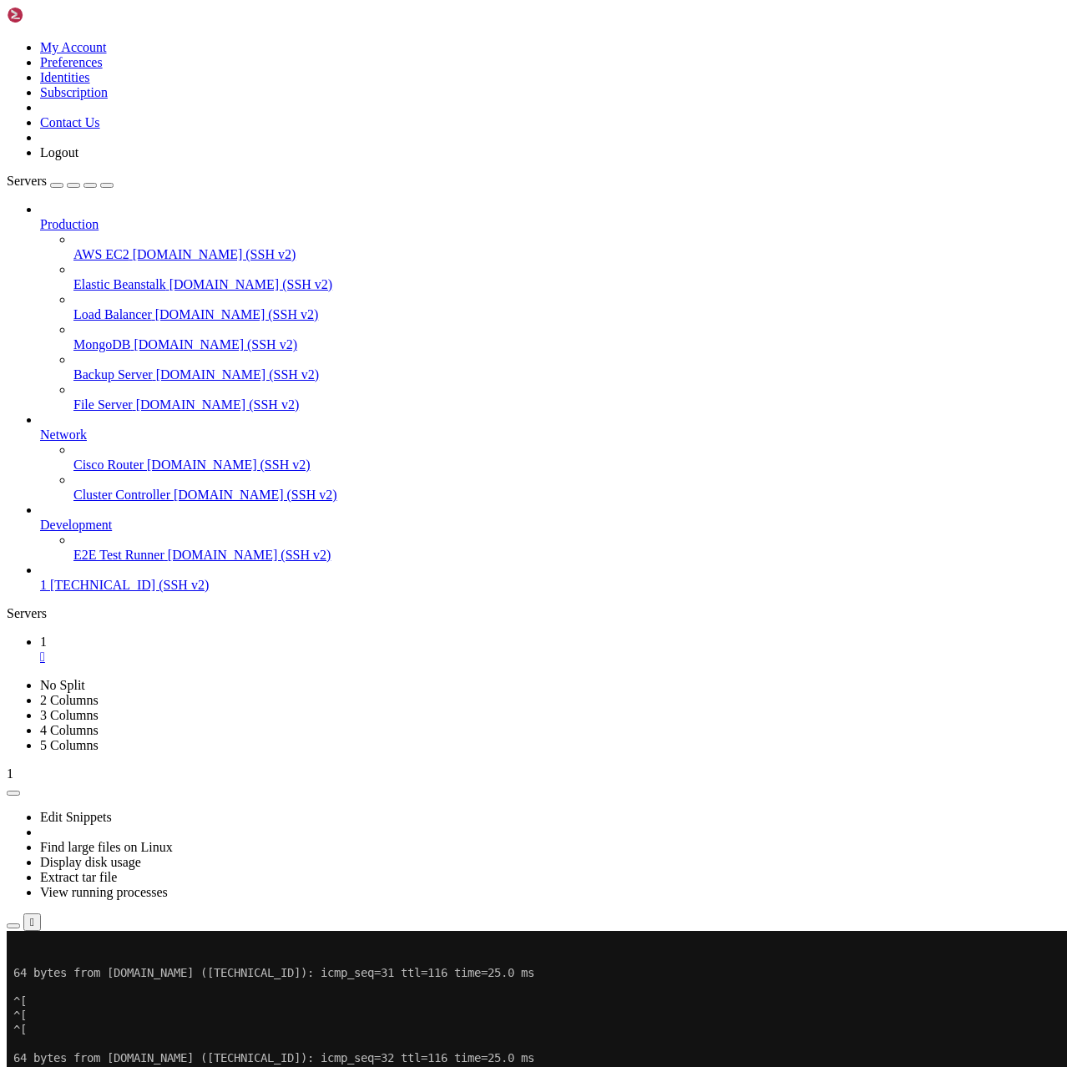
click at [258, 650] on div "" at bounding box center [550, 657] width 1020 height 15
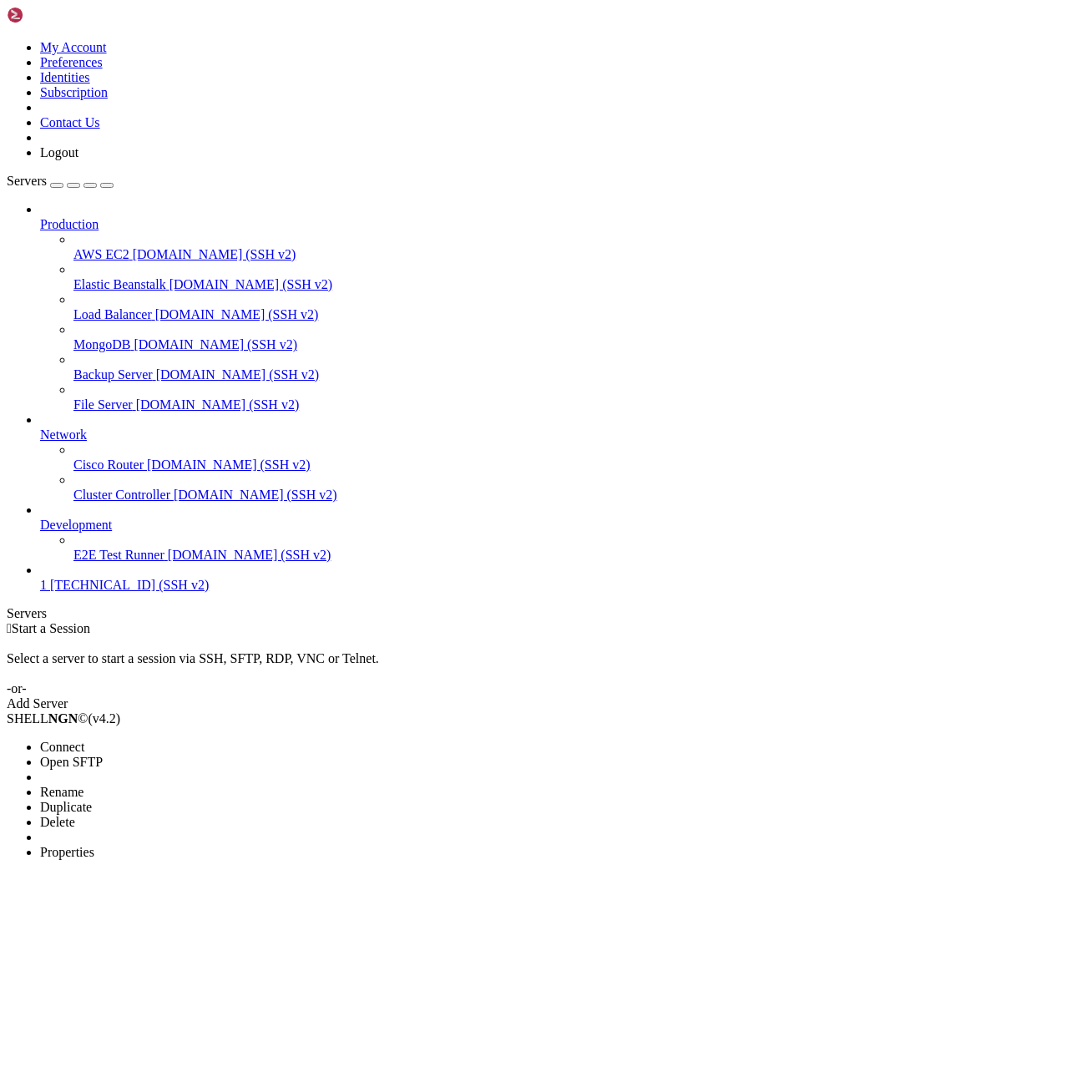
click at [192, 740] on li "Connect" at bounding box center [116, 747] width 152 height 15
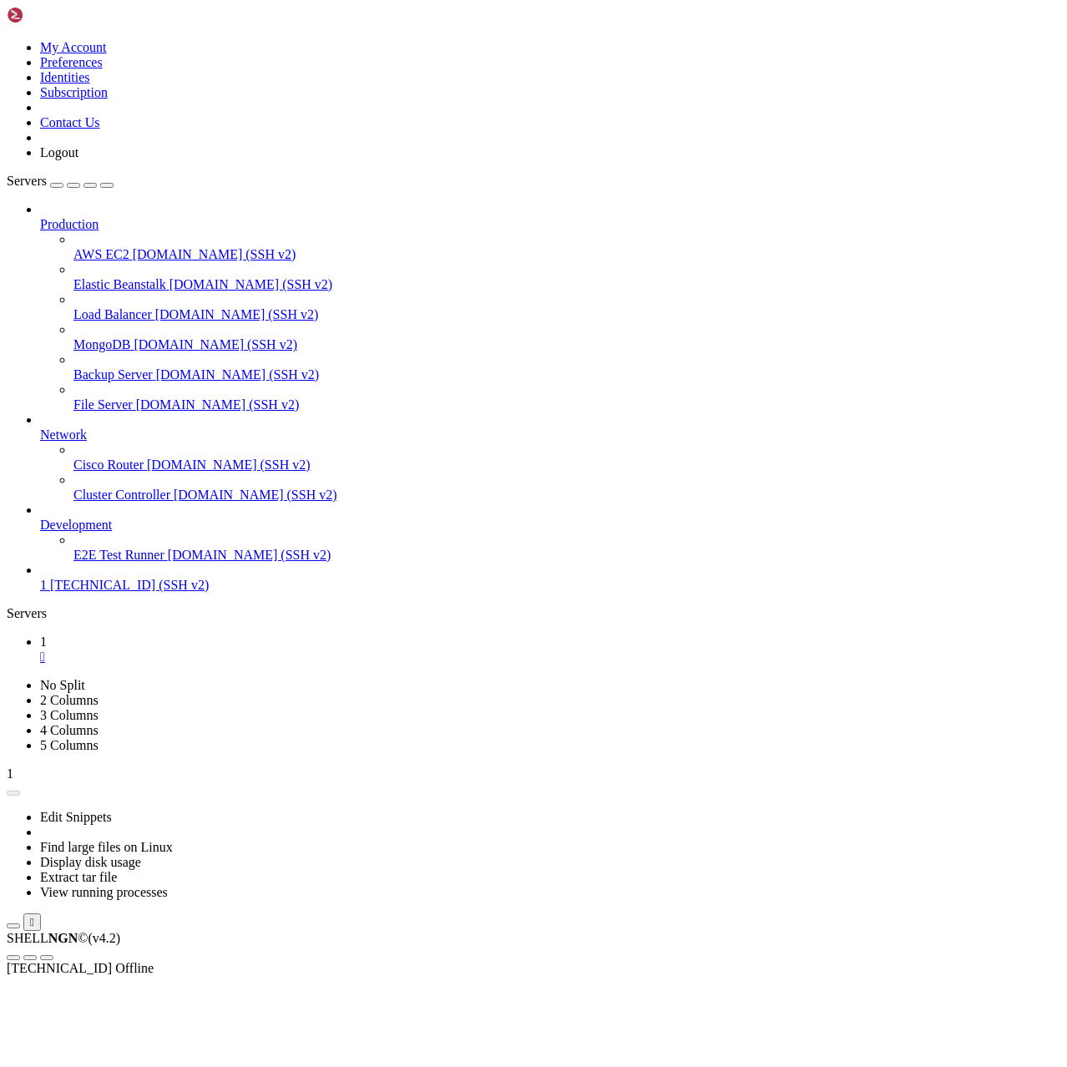
scroll to position [0, 0]
